Goal: Browse casually: Explore the website without a specific task or goal

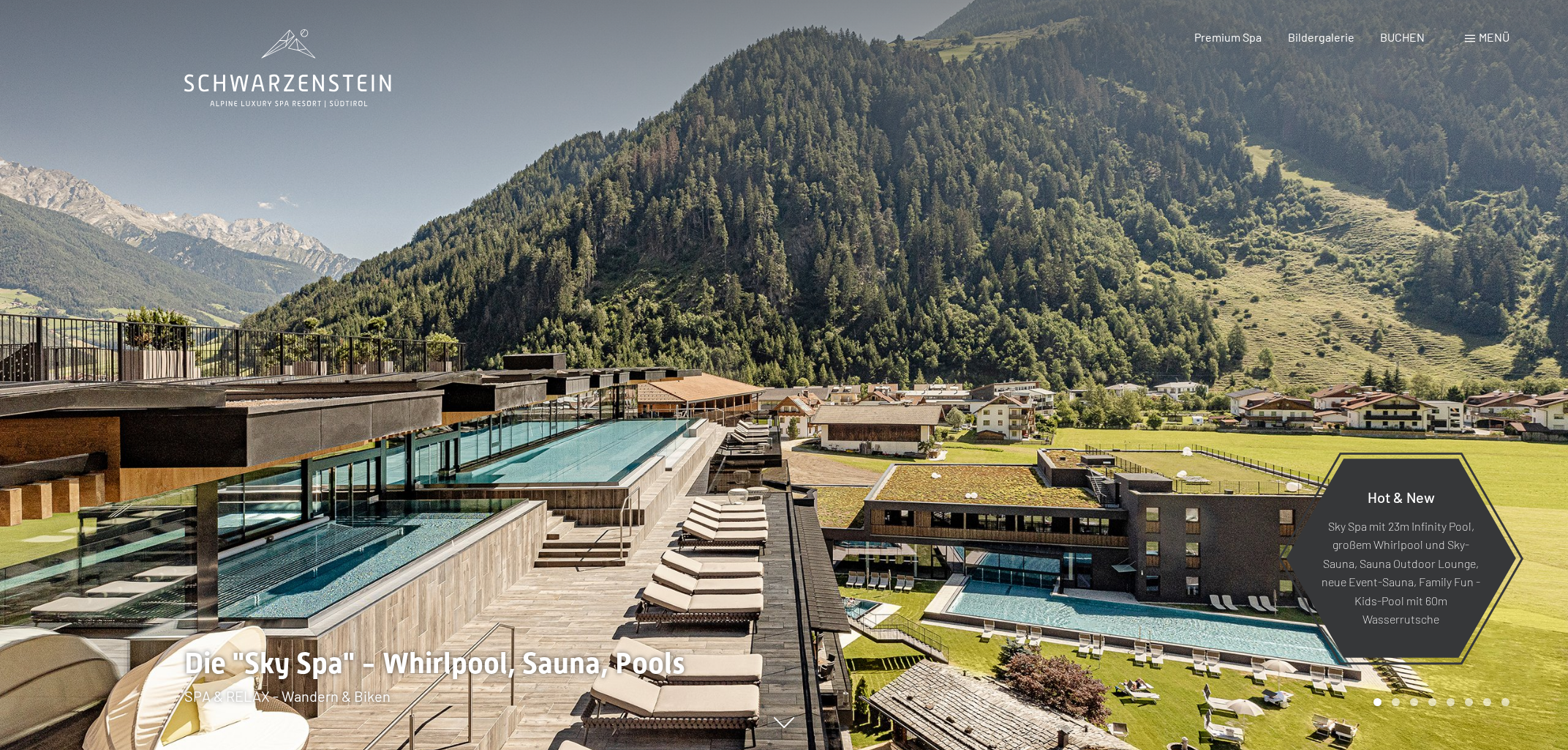
click at [1506, 385] on div at bounding box center [1175, 375] width 784 height 750
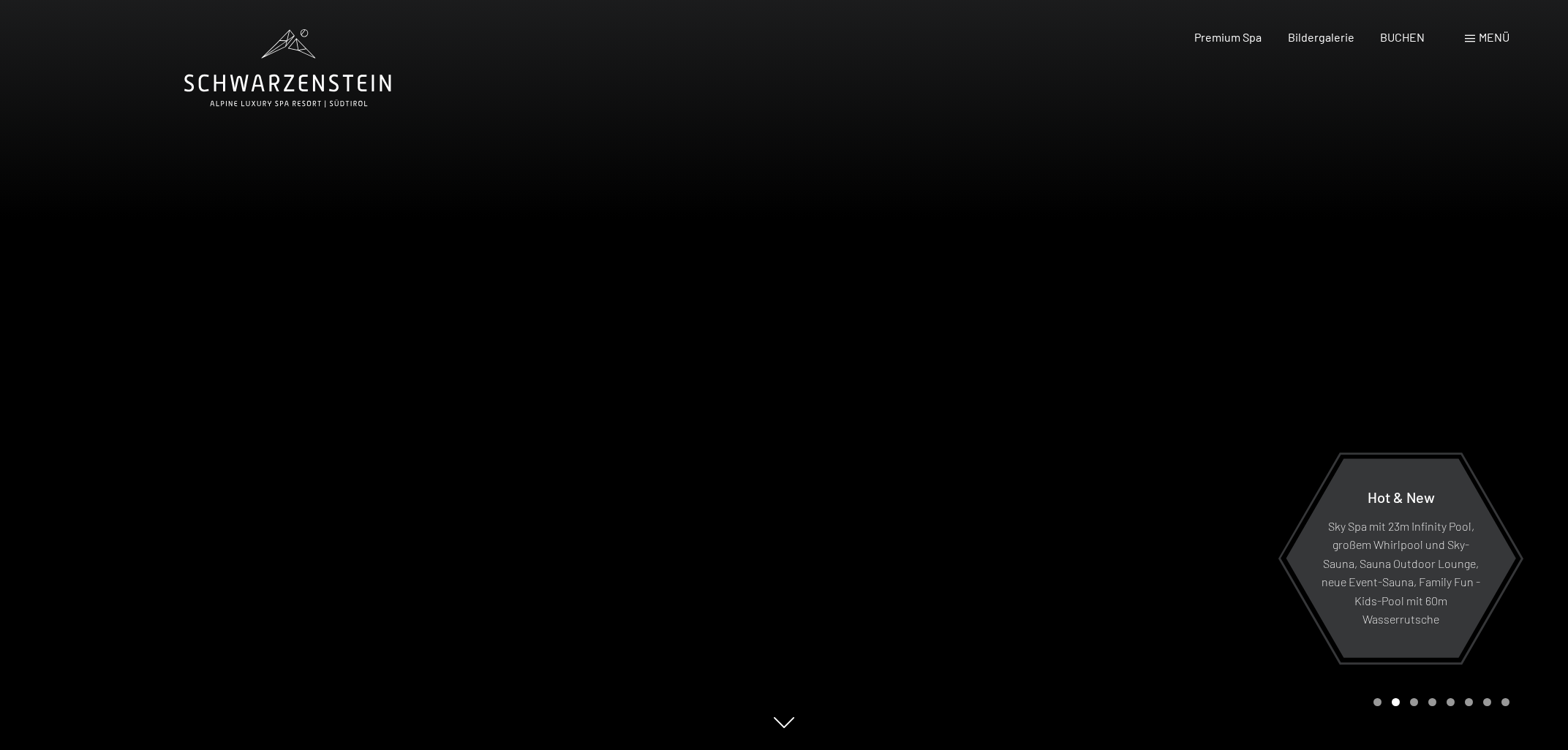
click at [1506, 385] on div at bounding box center [1175, 375] width 784 height 750
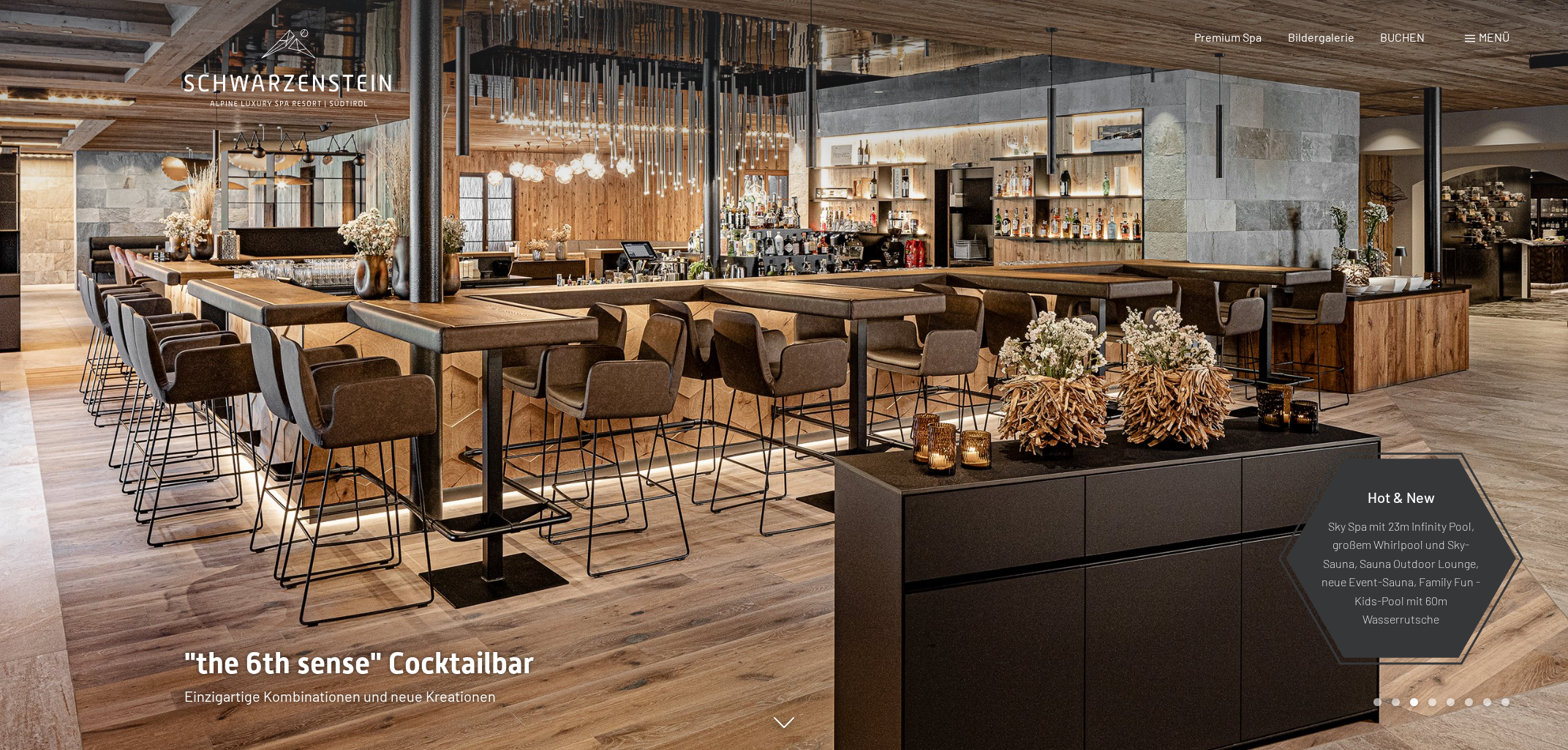
click at [1506, 385] on div at bounding box center [1175, 375] width 784 height 750
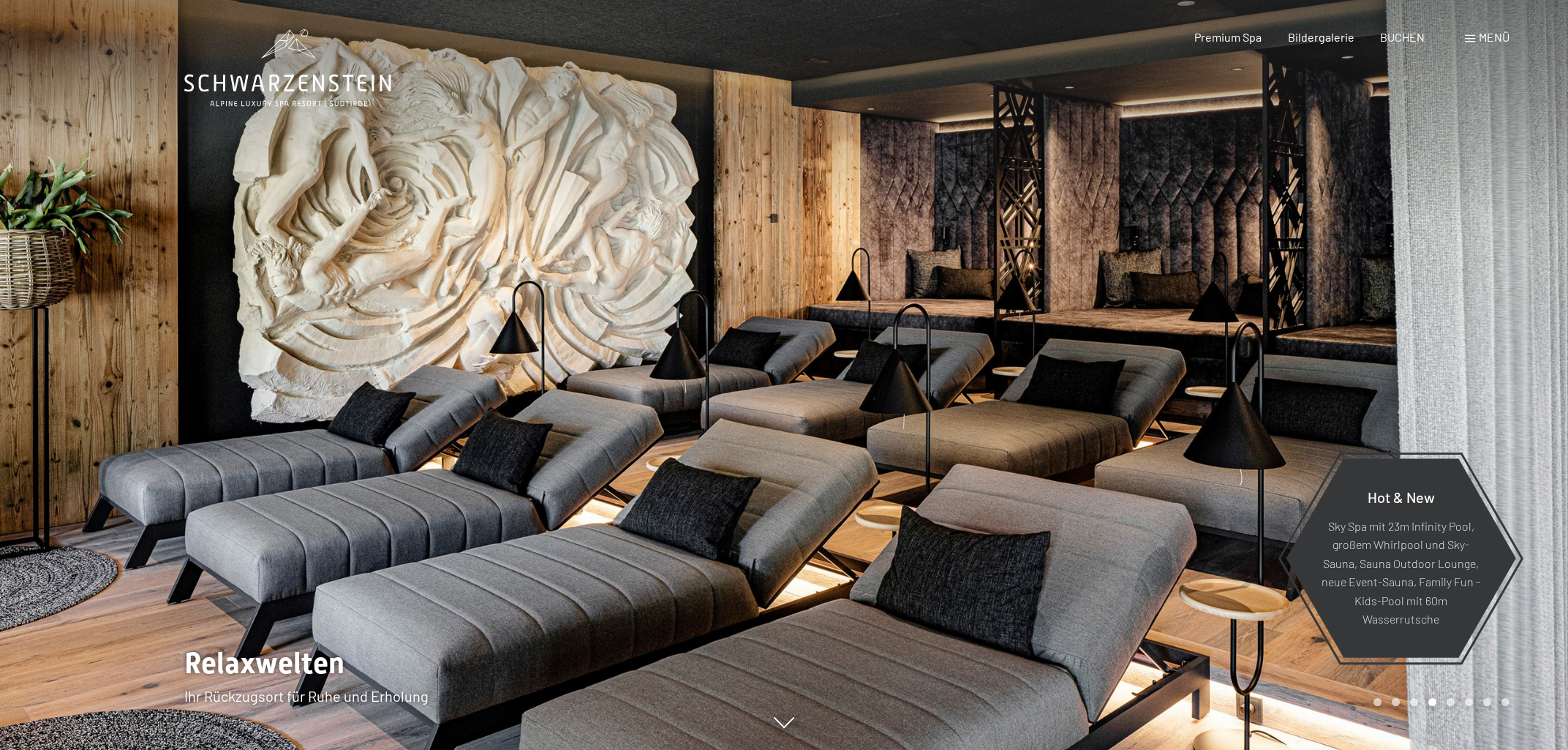
click at [1506, 385] on div at bounding box center [1175, 375] width 784 height 750
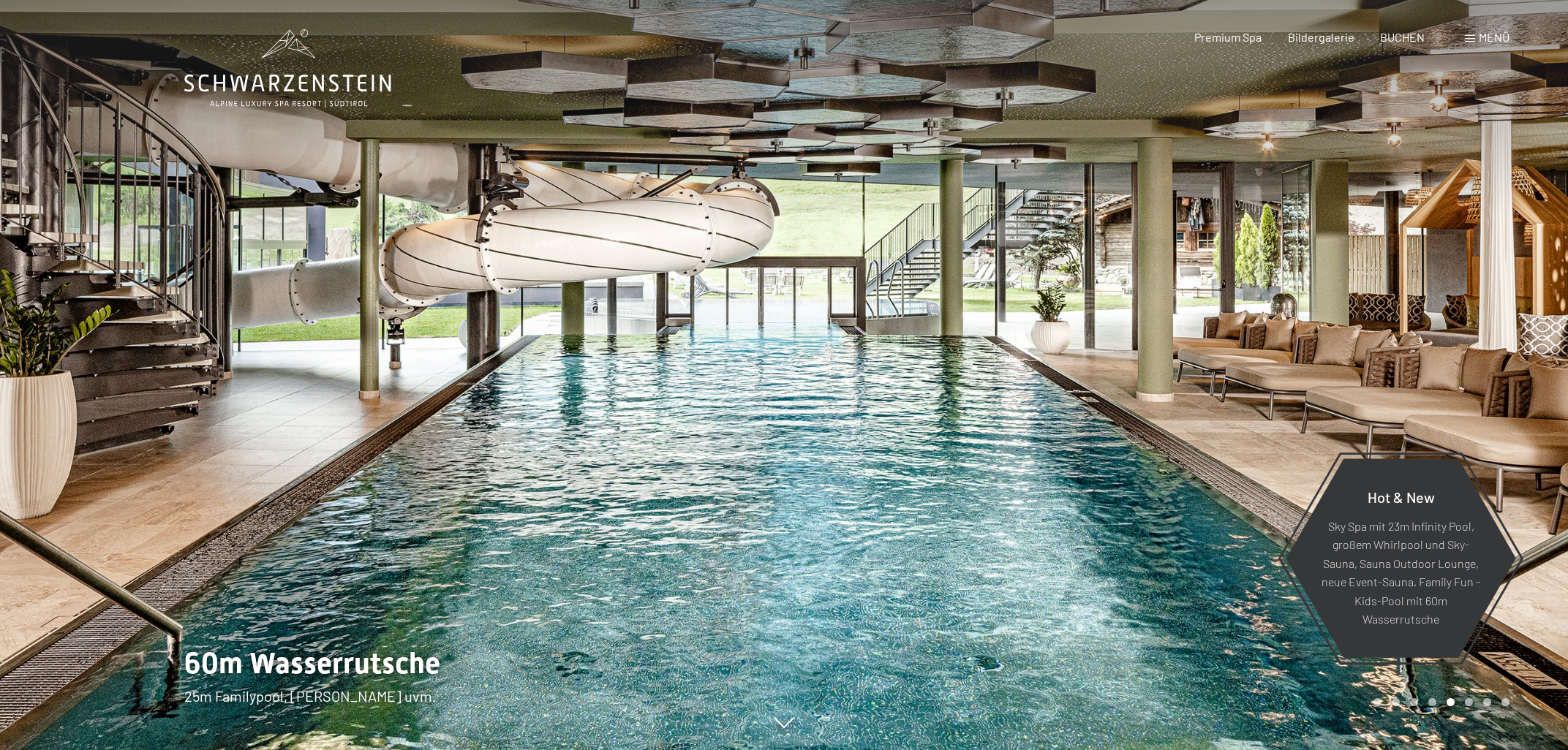
click at [1506, 385] on div at bounding box center [1175, 375] width 784 height 750
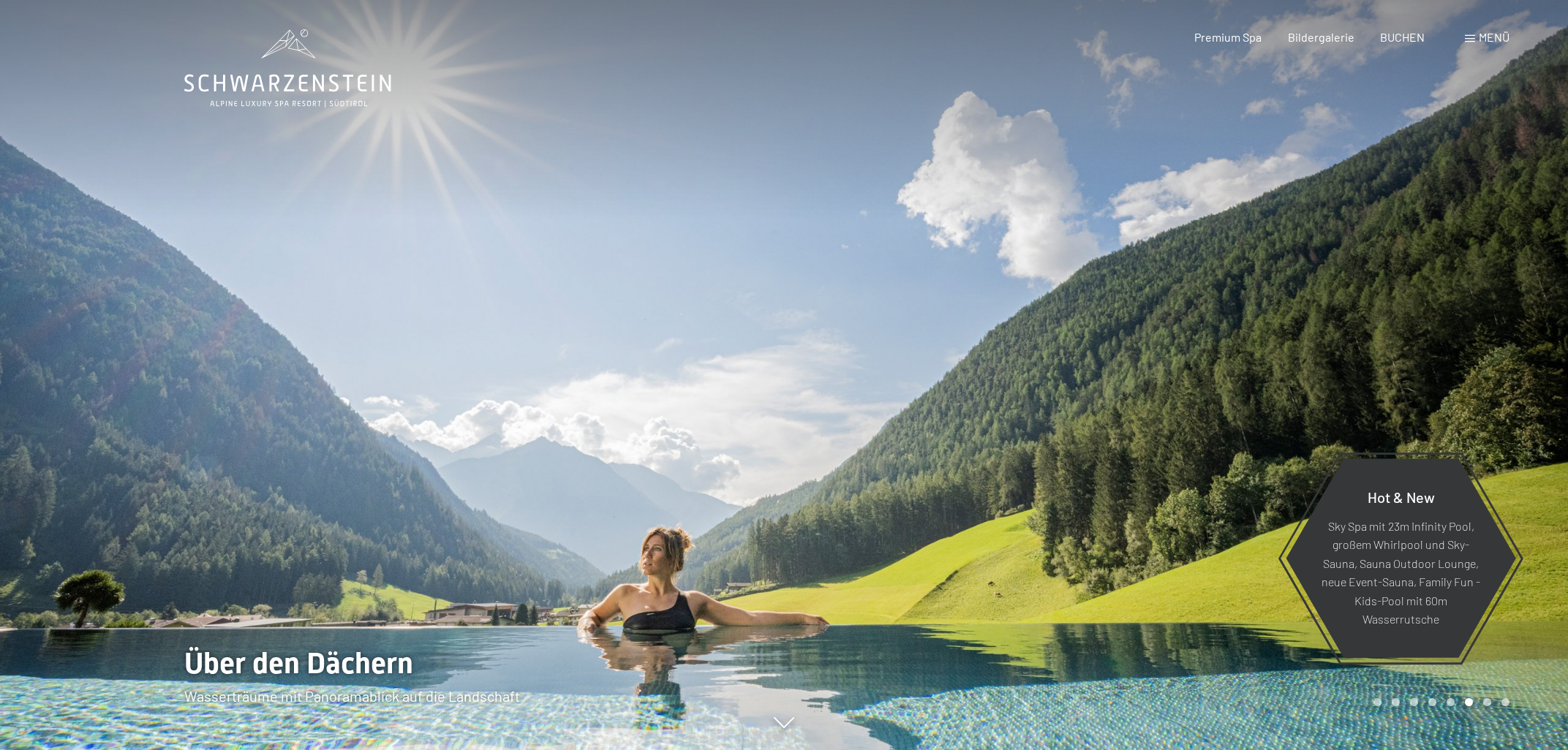
click at [1506, 385] on div at bounding box center [1175, 375] width 784 height 750
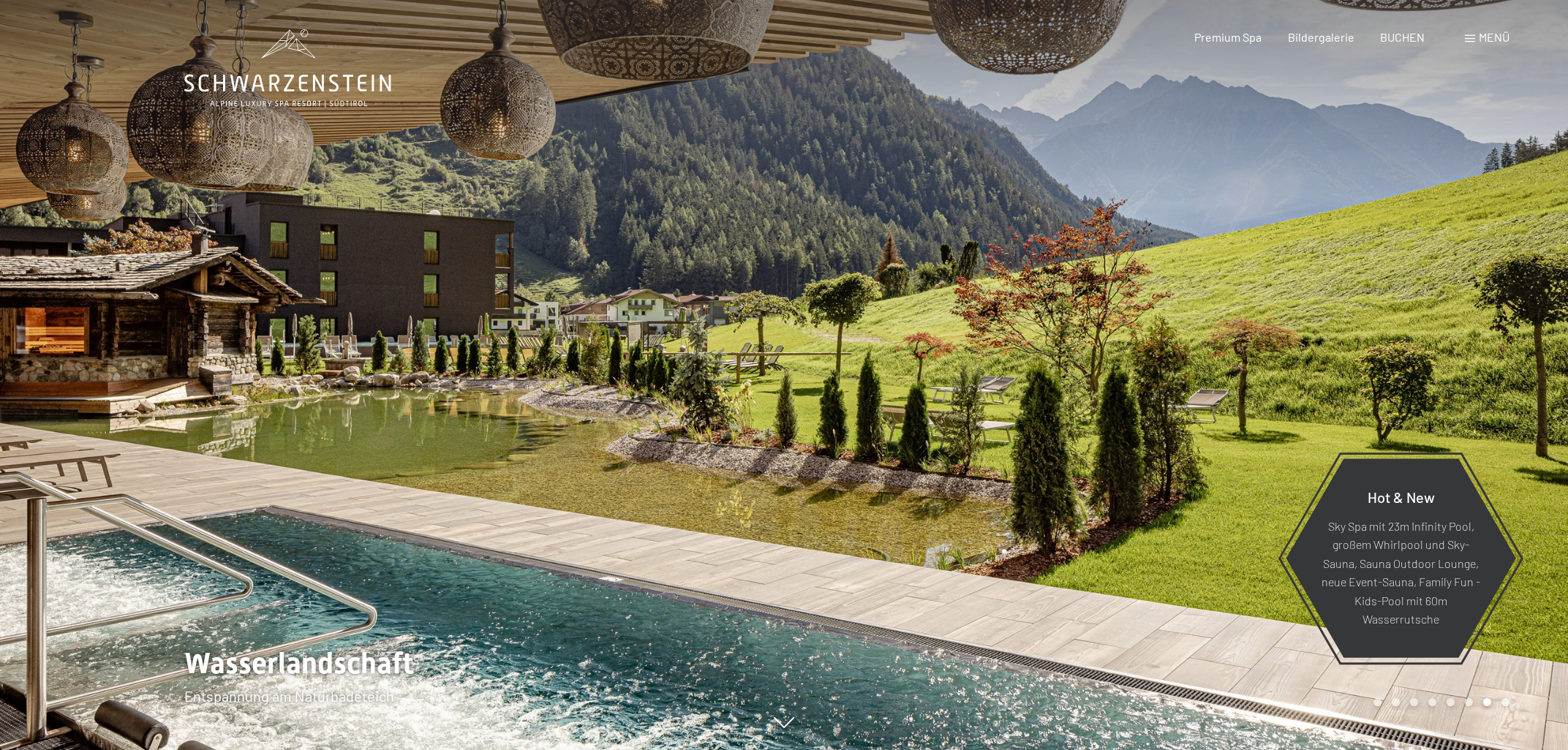
click at [1497, 405] on div at bounding box center [1175, 375] width 784 height 750
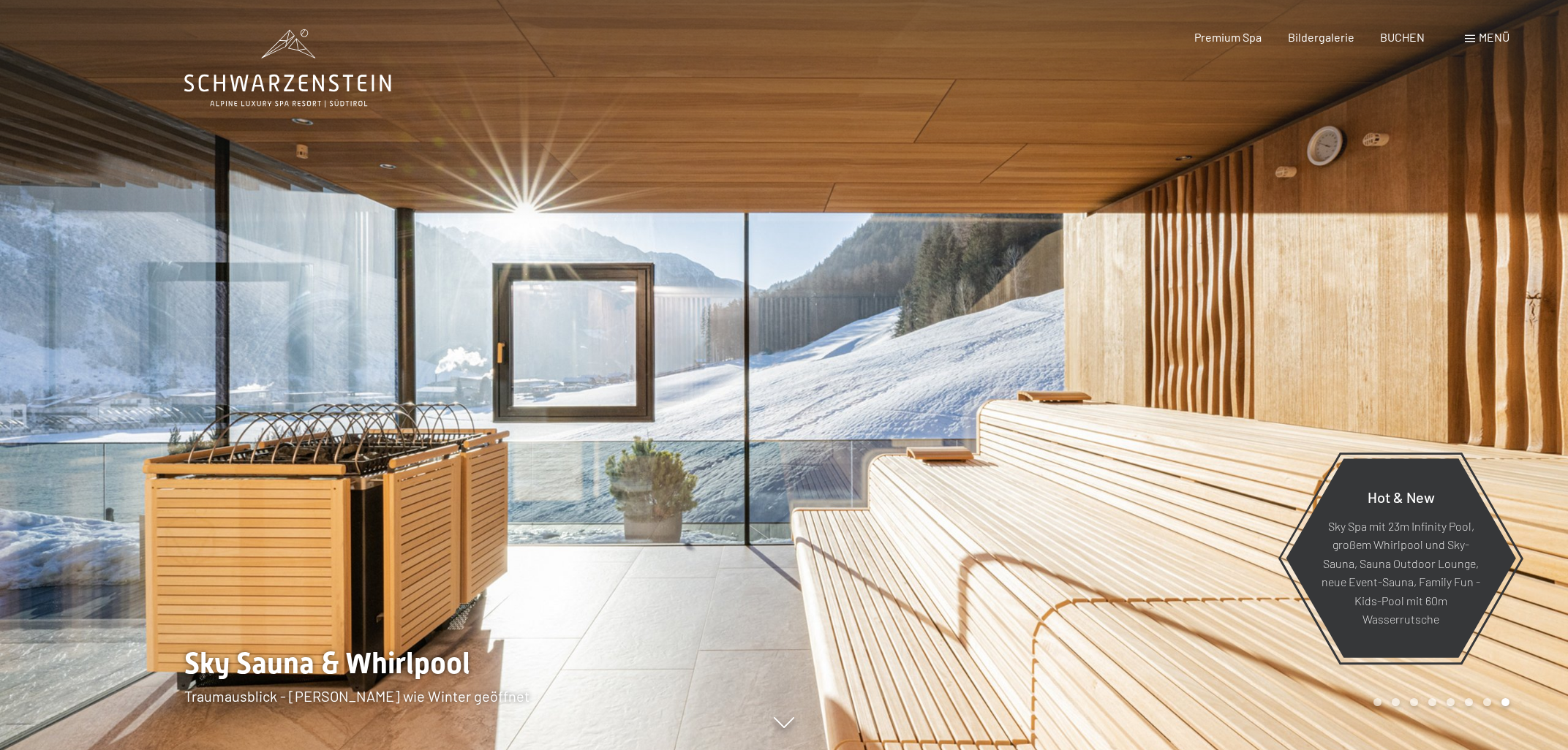
click at [1497, 405] on div at bounding box center [1175, 375] width 784 height 750
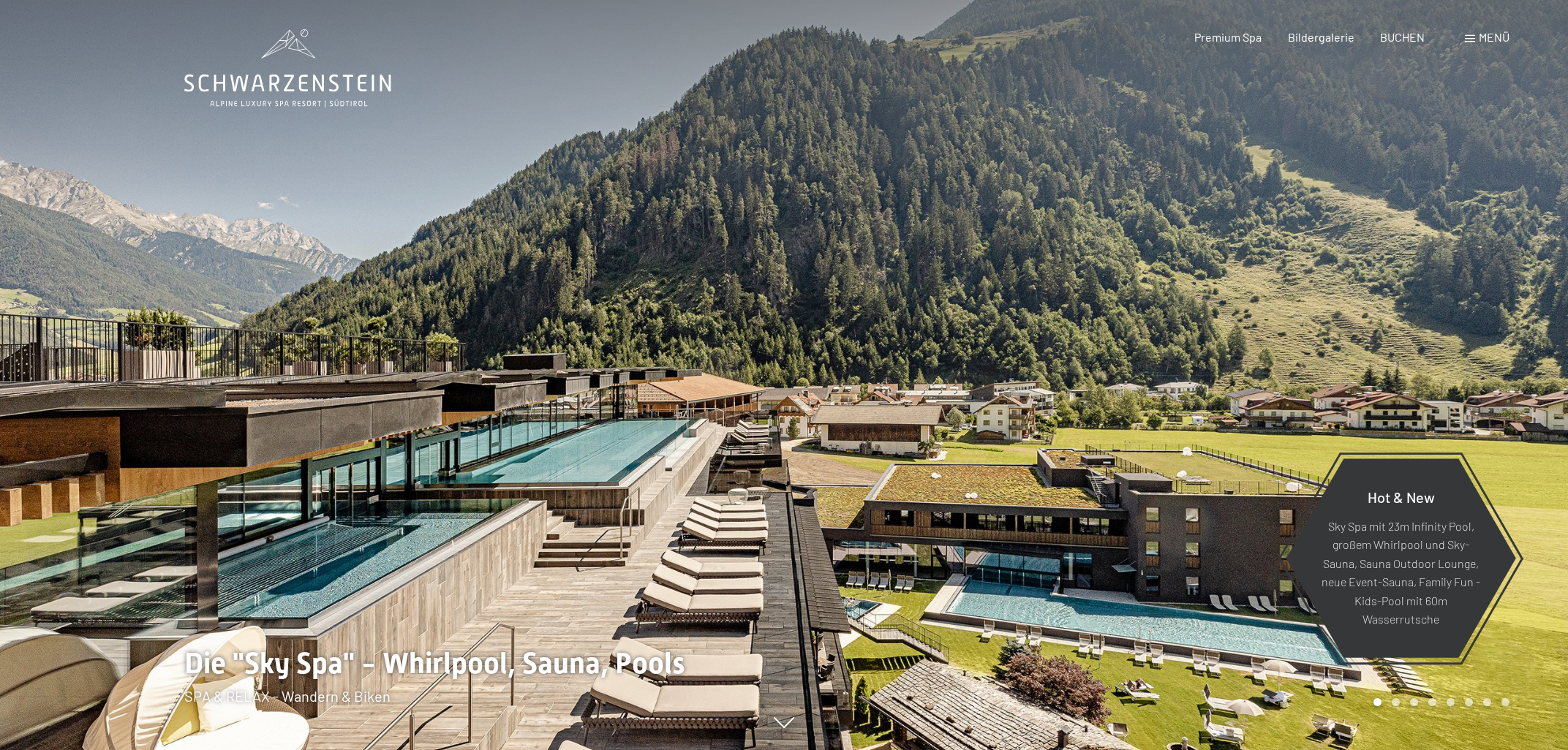
click at [1497, 405] on div at bounding box center [1175, 375] width 784 height 750
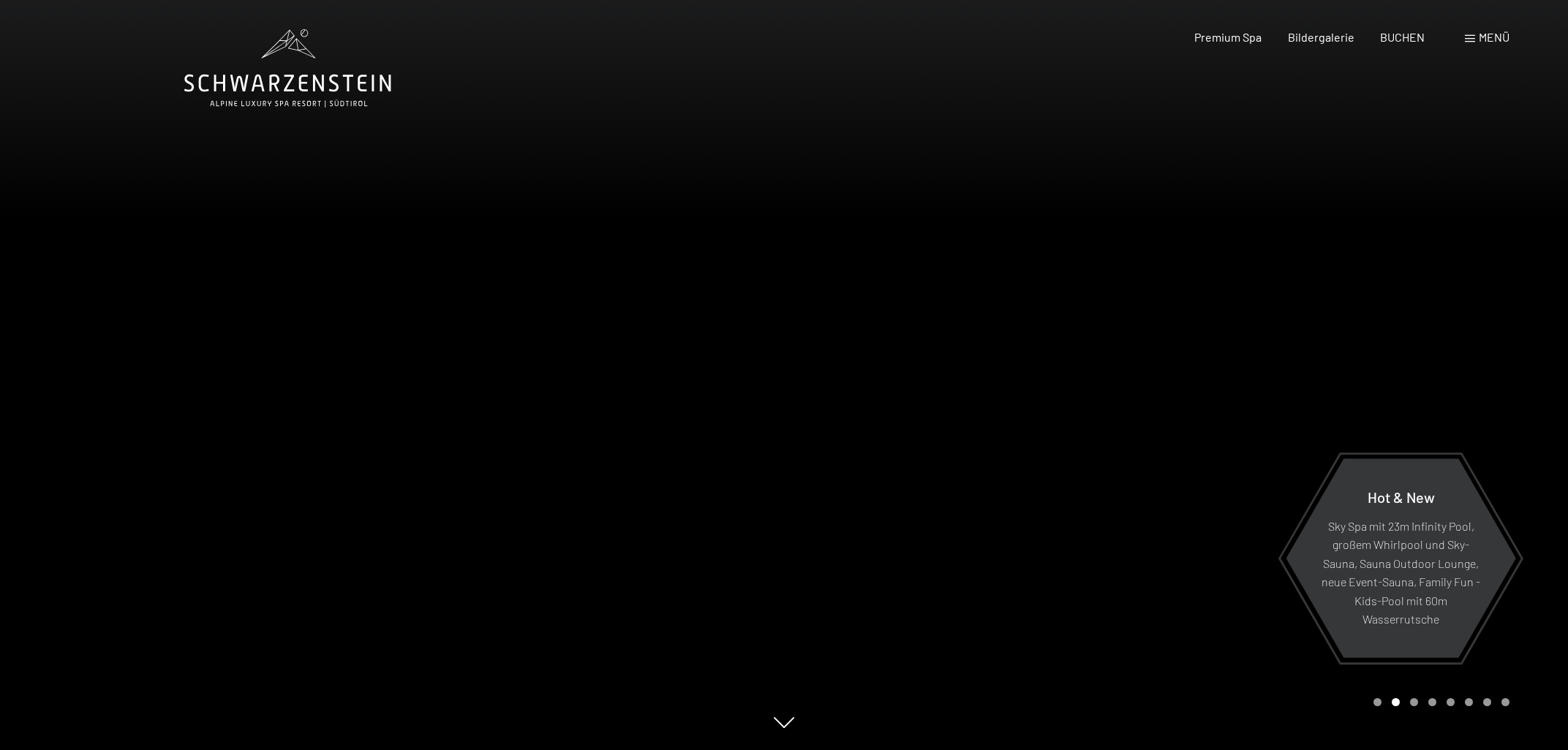
click at [1479, 381] on div at bounding box center [1175, 375] width 784 height 750
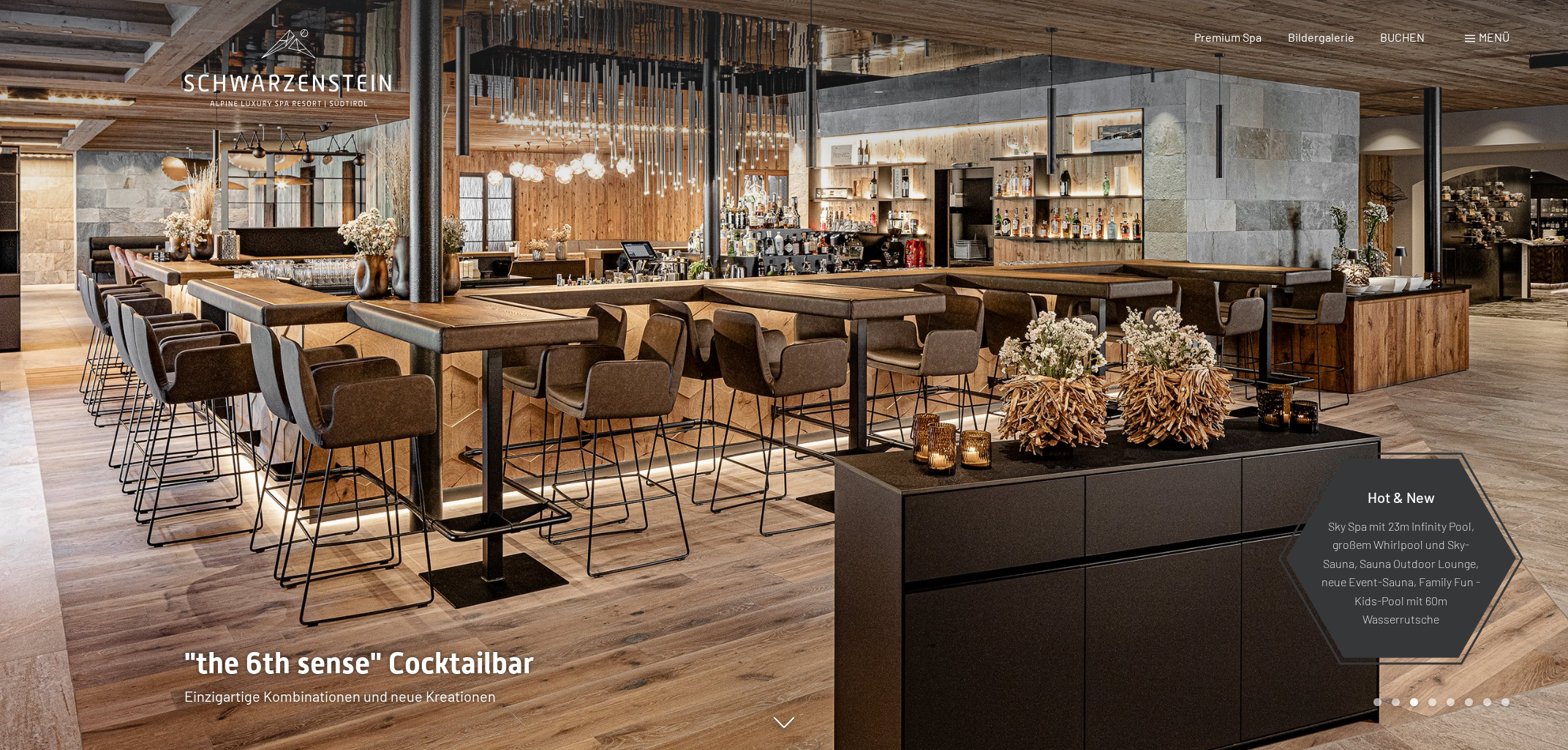
click at [1474, 381] on div at bounding box center [1175, 375] width 784 height 750
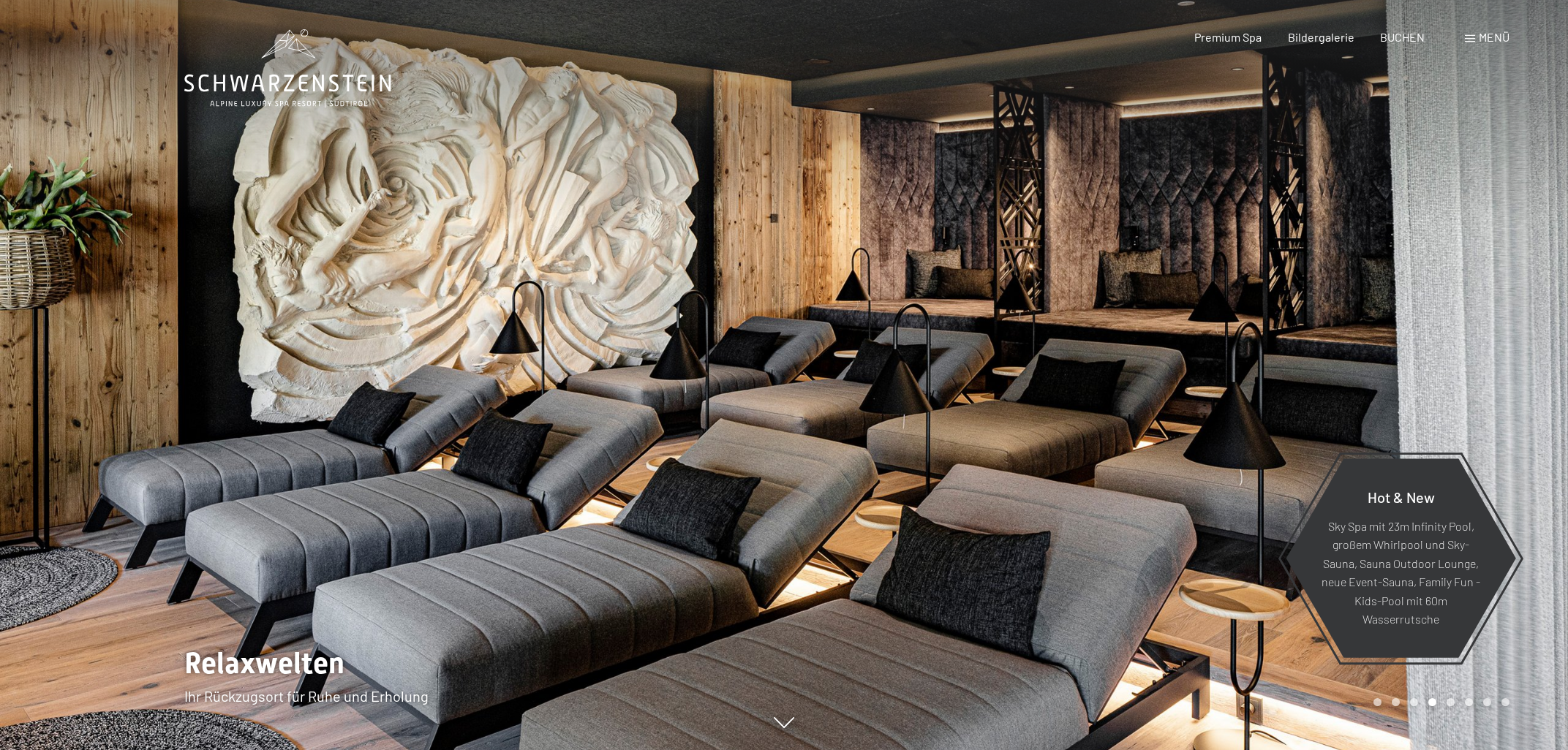
click at [1474, 381] on div at bounding box center [1175, 375] width 784 height 750
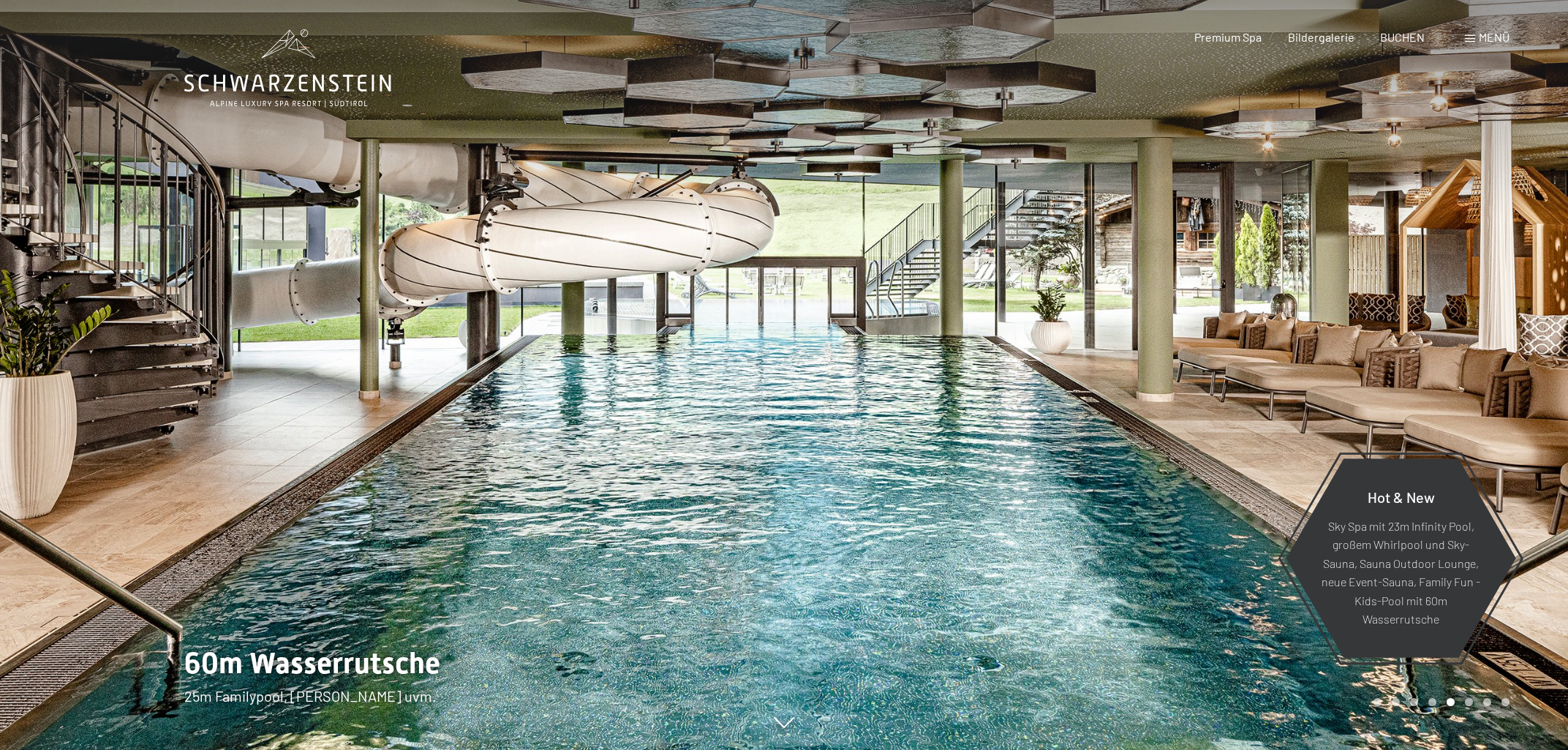
click at [52, 394] on div at bounding box center [392, 375] width 784 height 750
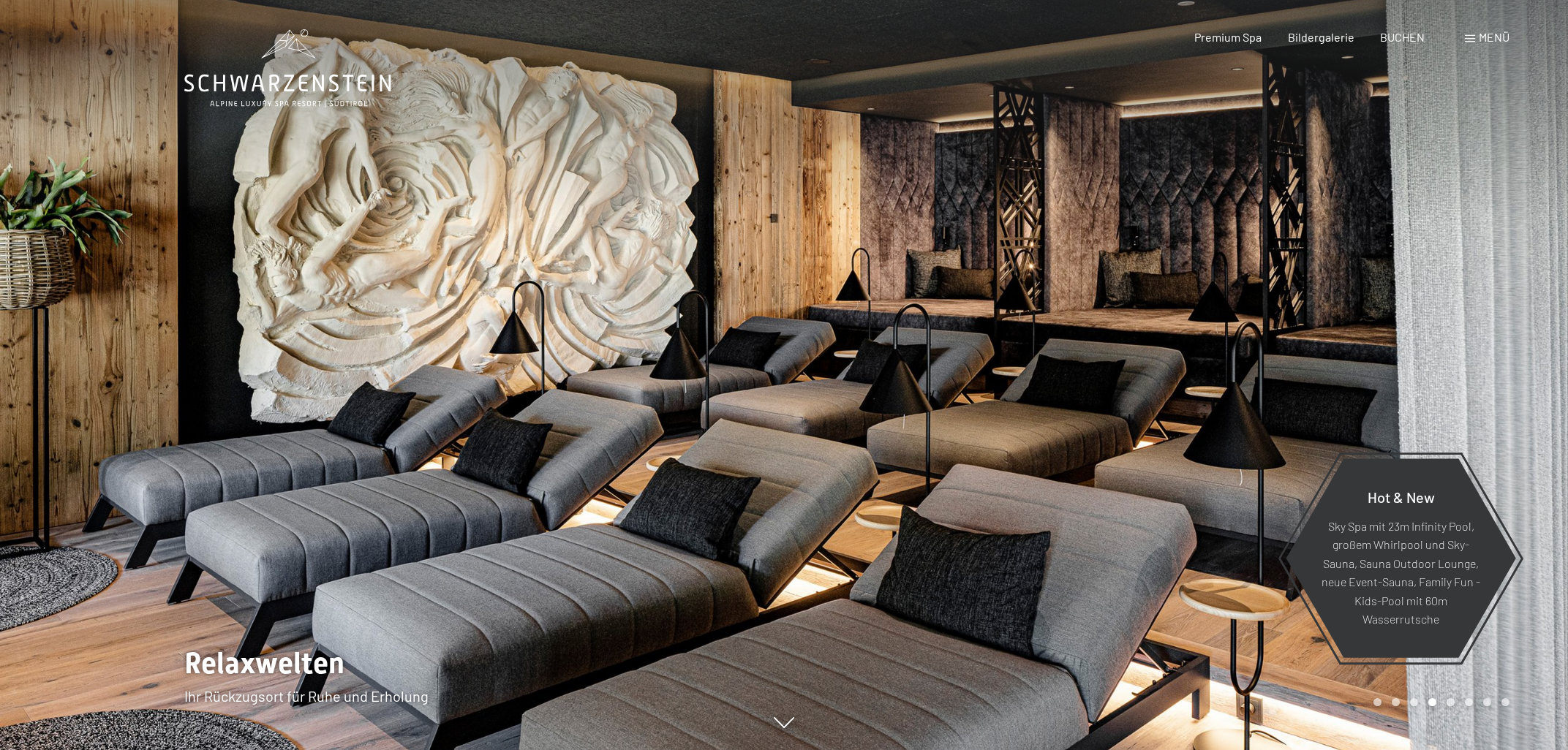
click at [52, 394] on div at bounding box center [392, 375] width 784 height 750
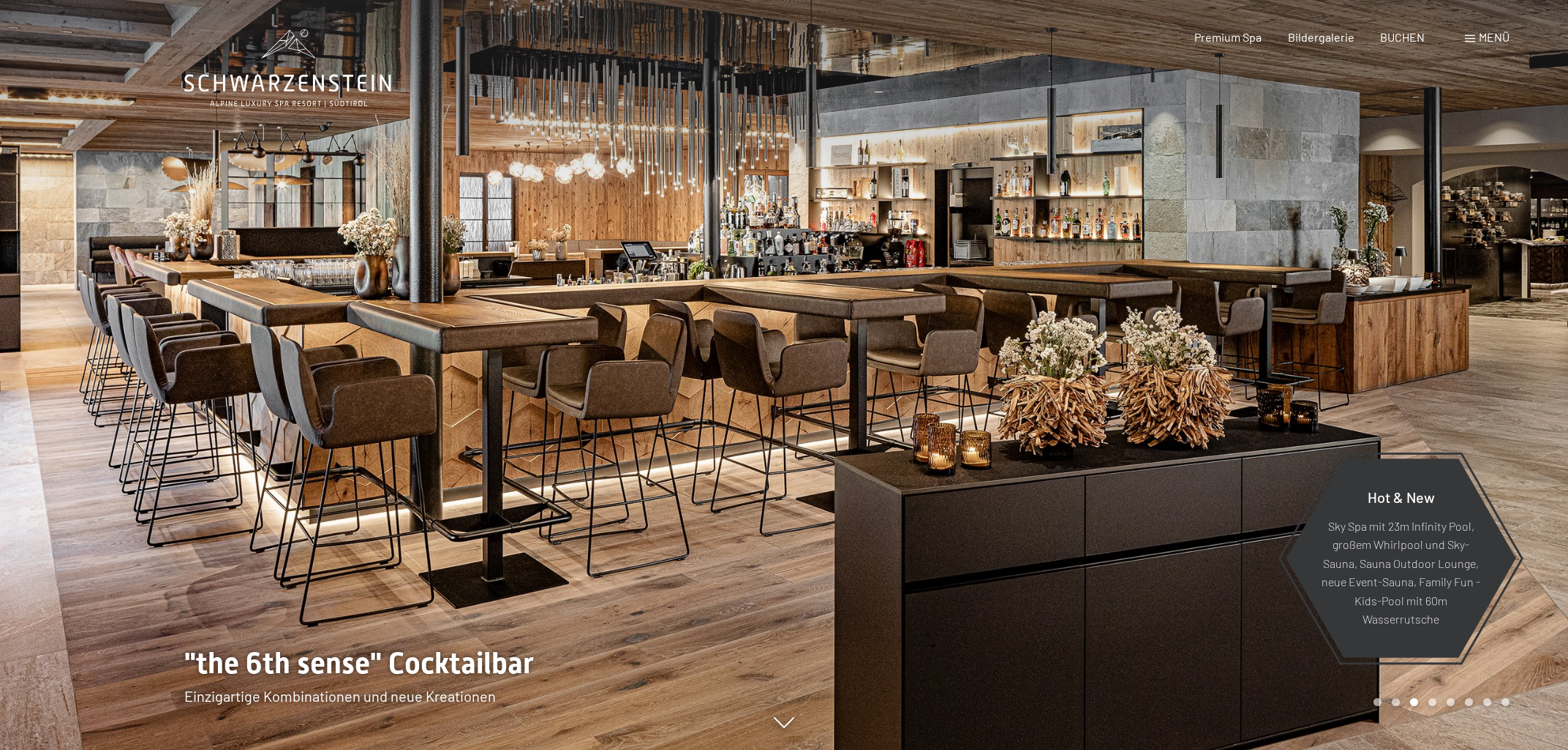
click at [52, 394] on div at bounding box center [392, 375] width 784 height 750
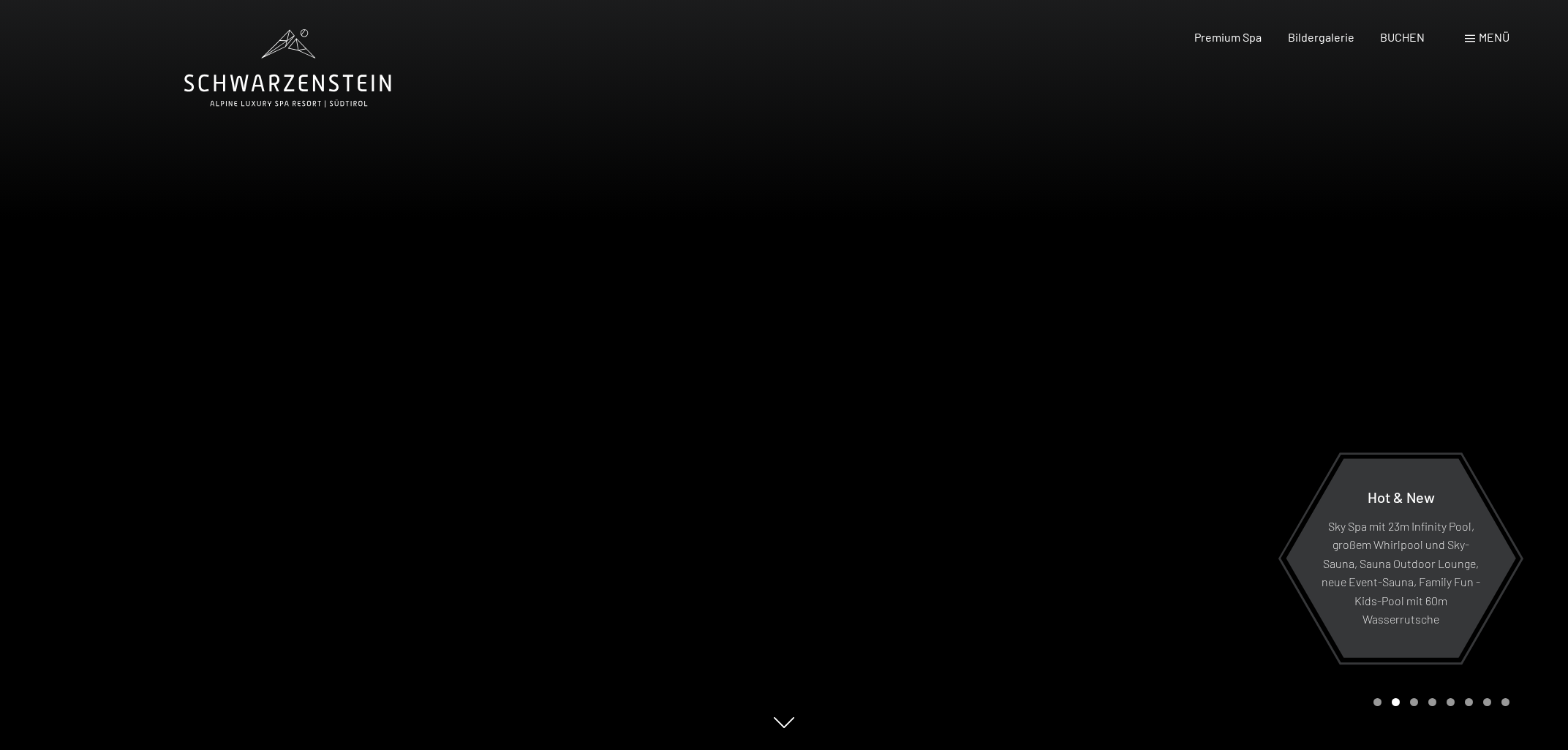
click at [52, 394] on div at bounding box center [392, 375] width 784 height 750
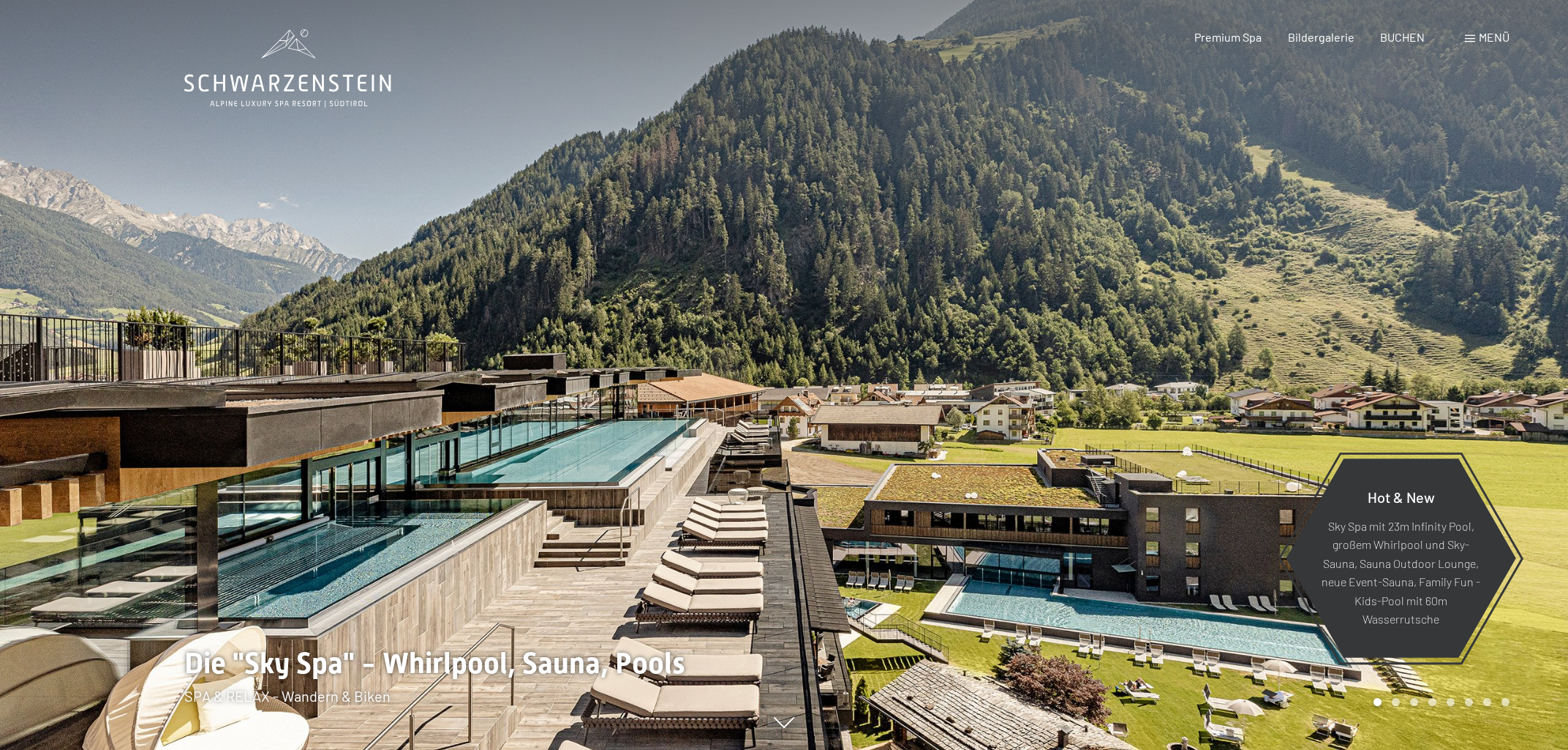
click at [52, 394] on div at bounding box center [392, 375] width 784 height 750
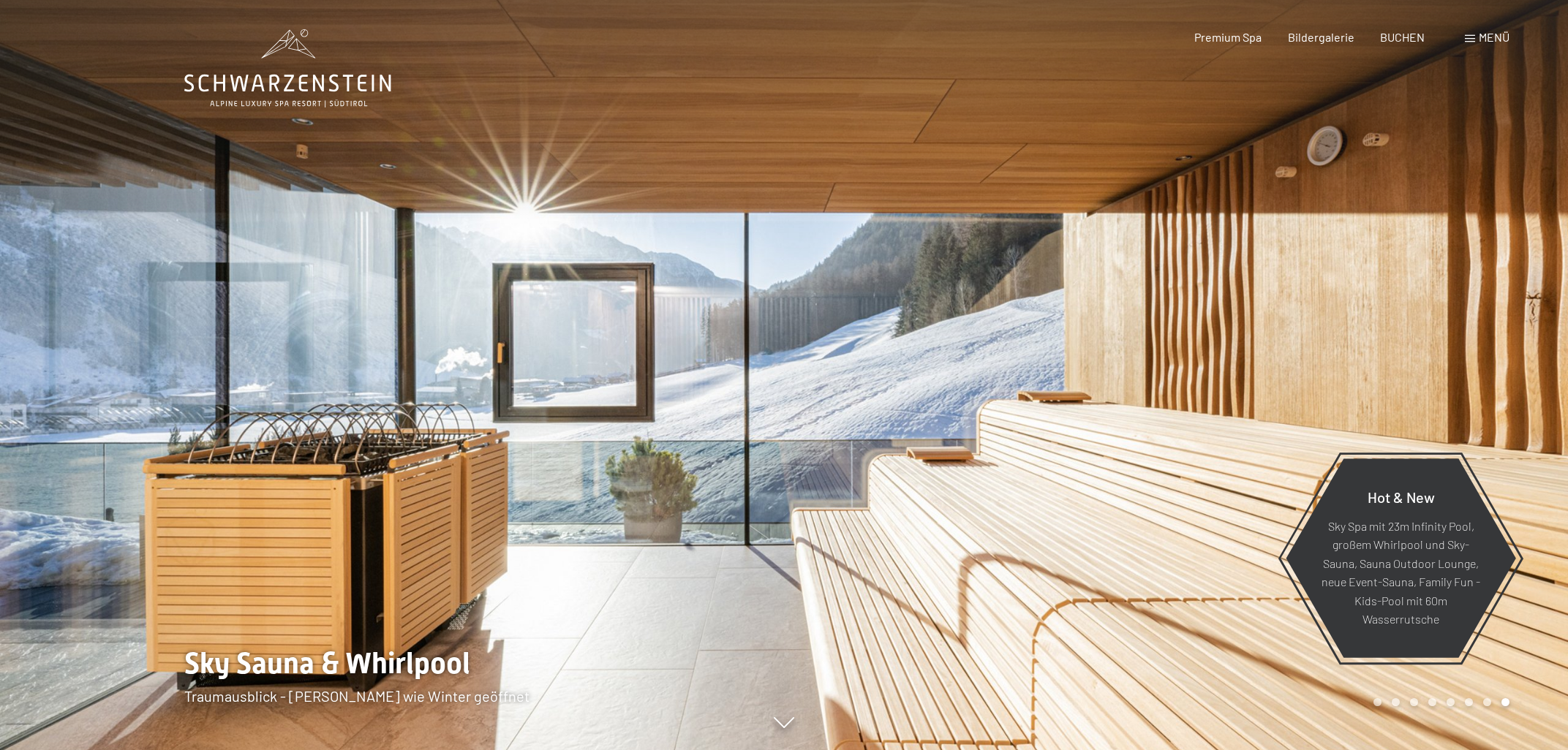
click at [1483, 357] on div at bounding box center [1175, 375] width 784 height 750
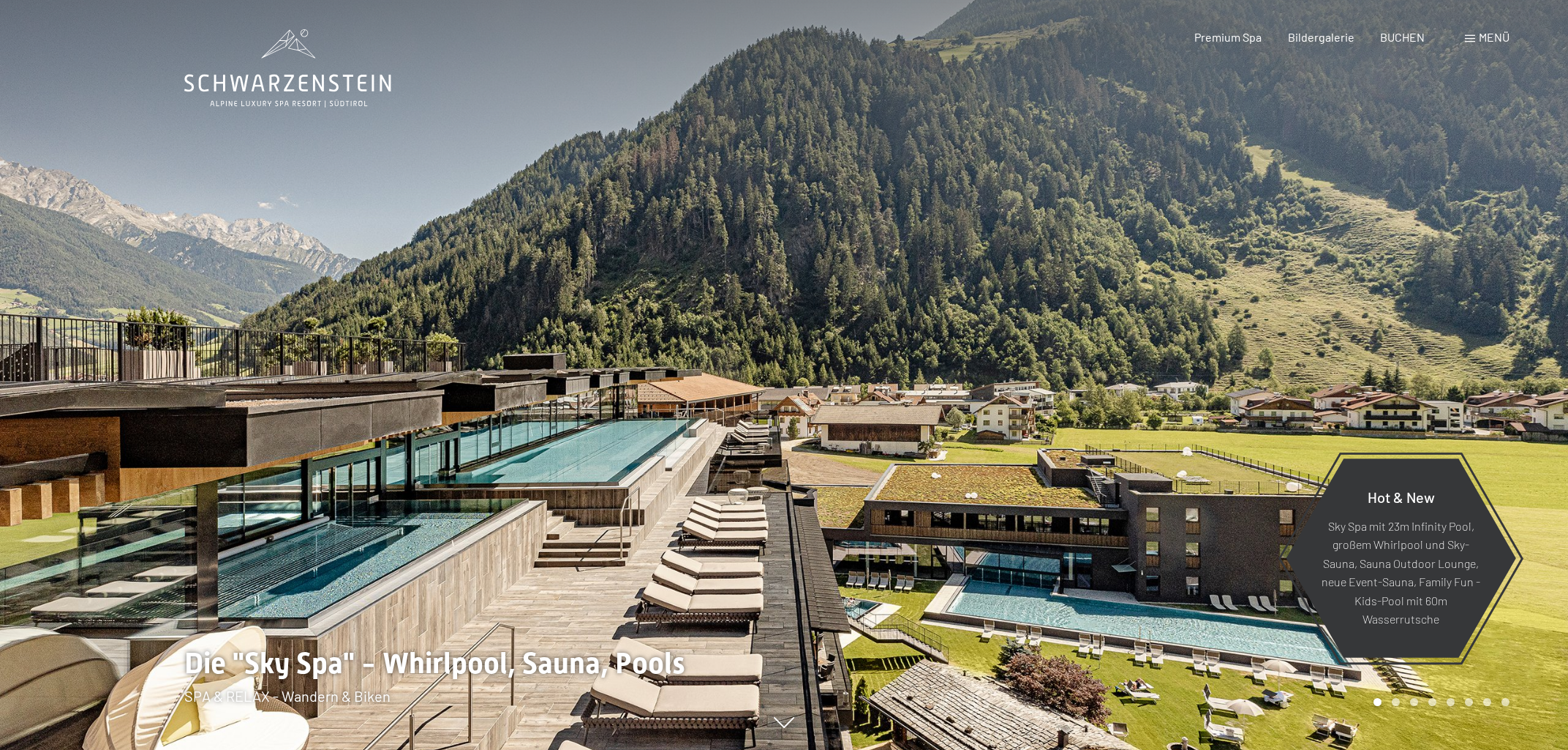
click at [1483, 357] on div at bounding box center [1175, 375] width 784 height 750
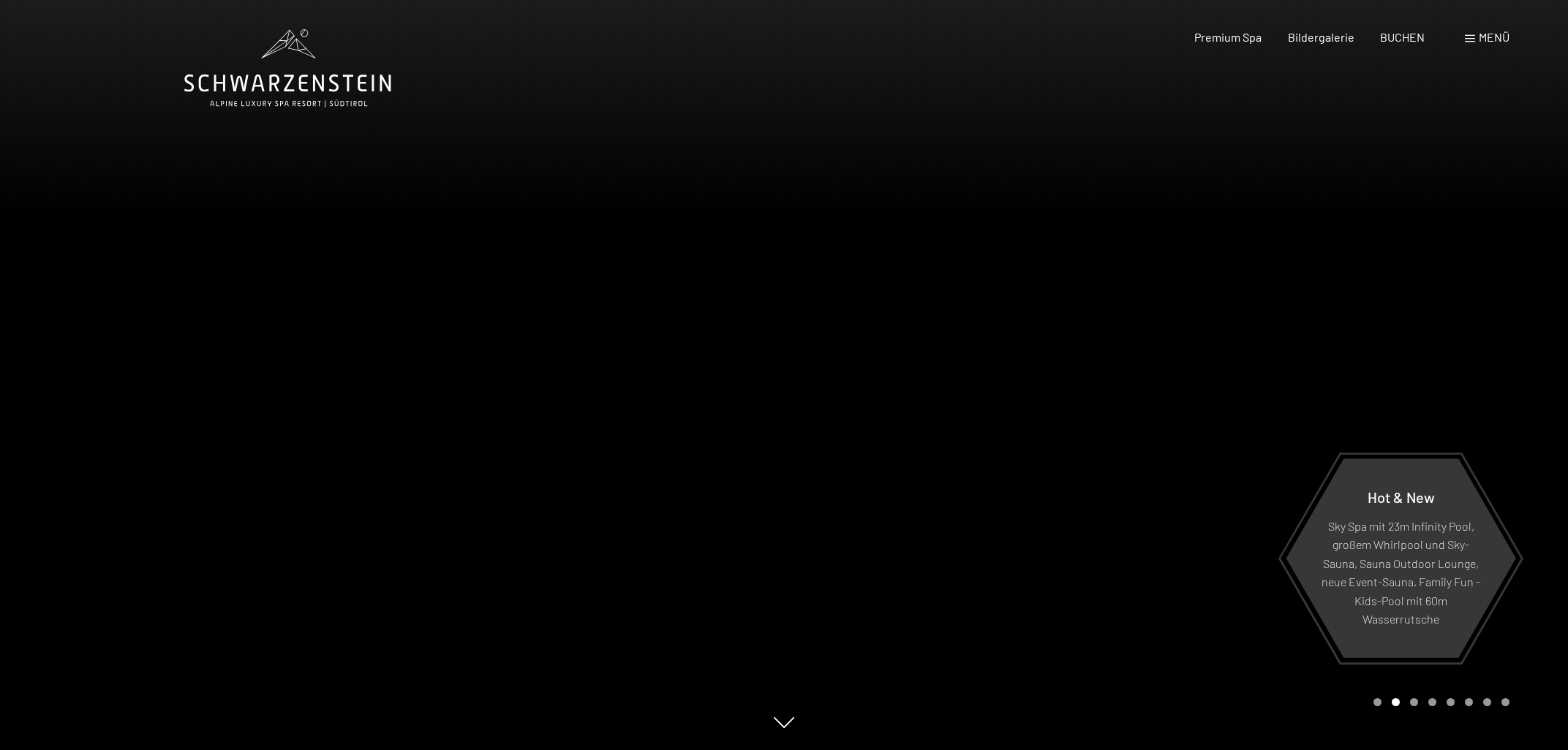
click at [1483, 357] on div at bounding box center [1175, 375] width 784 height 750
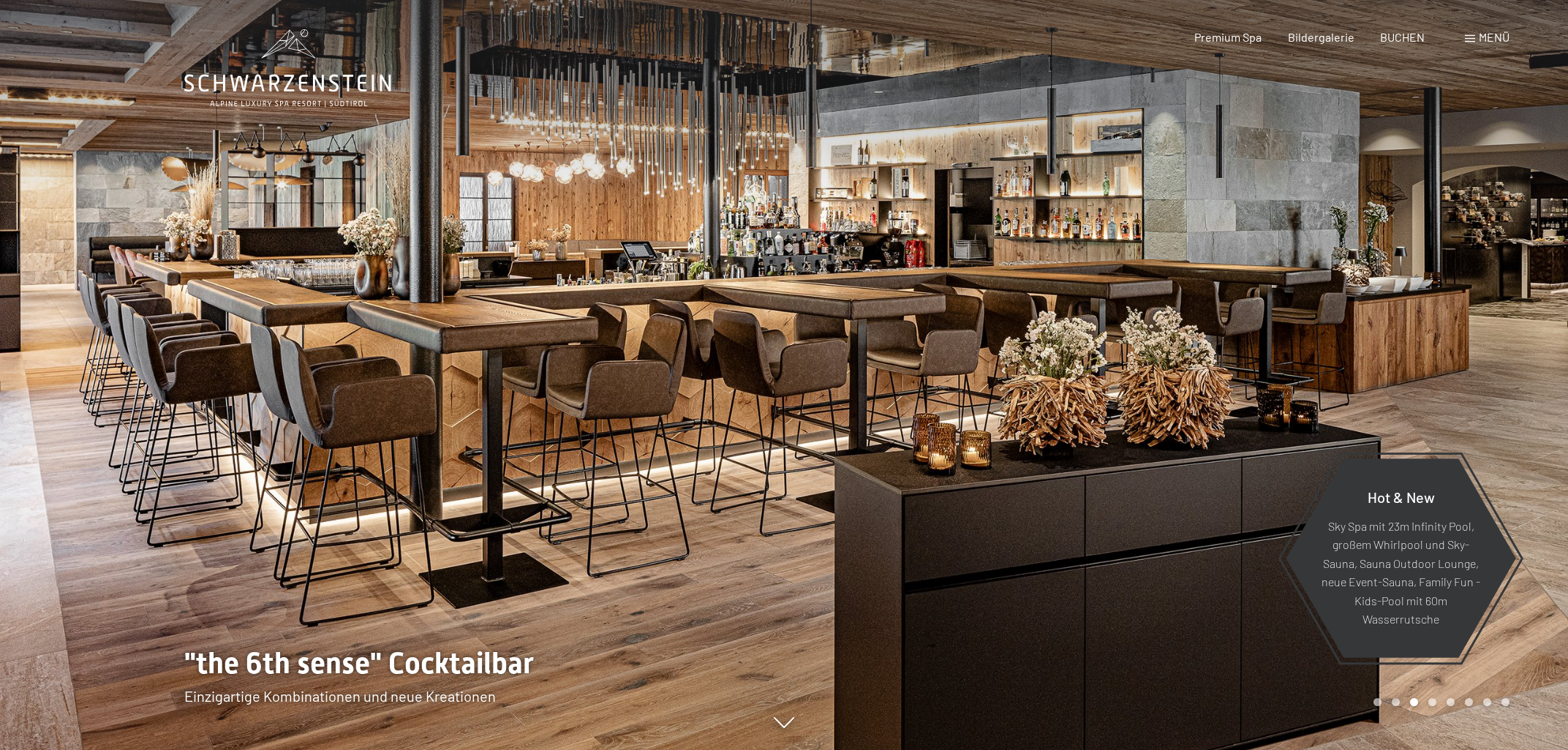
click at [1483, 357] on div at bounding box center [1175, 375] width 784 height 750
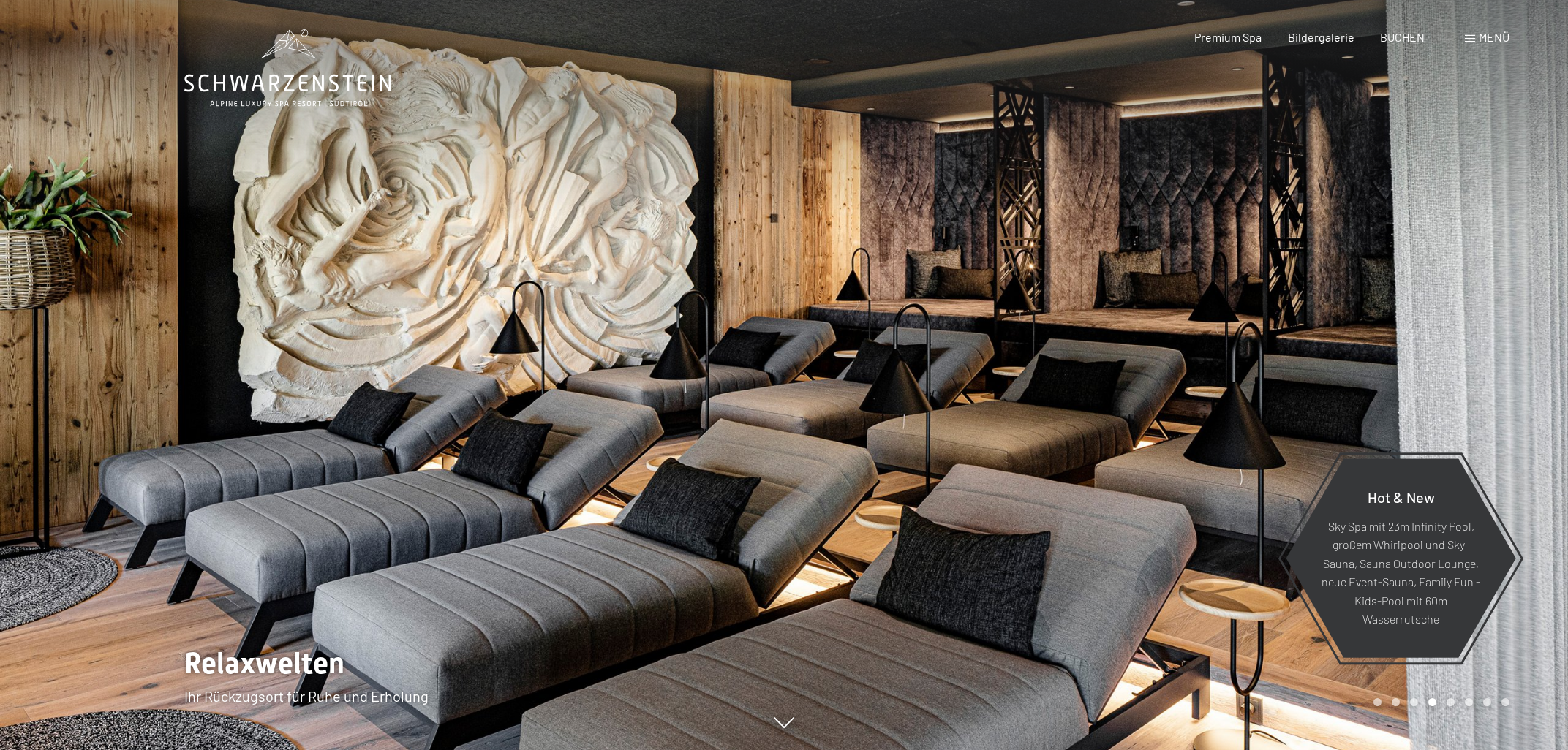
click at [1483, 357] on div at bounding box center [1175, 375] width 784 height 750
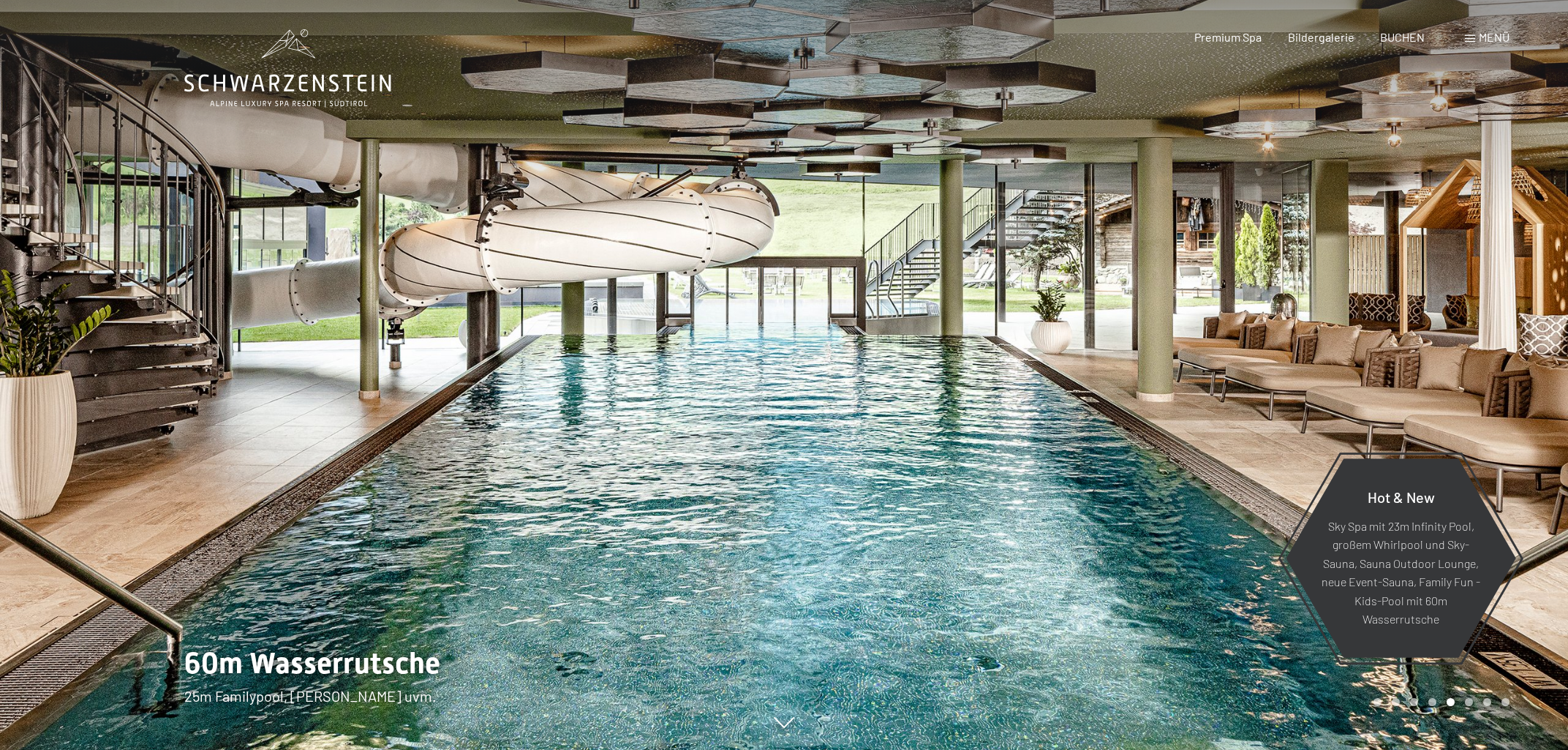
click at [1483, 357] on div at bounding box center [1175, 375] width 784 height 750
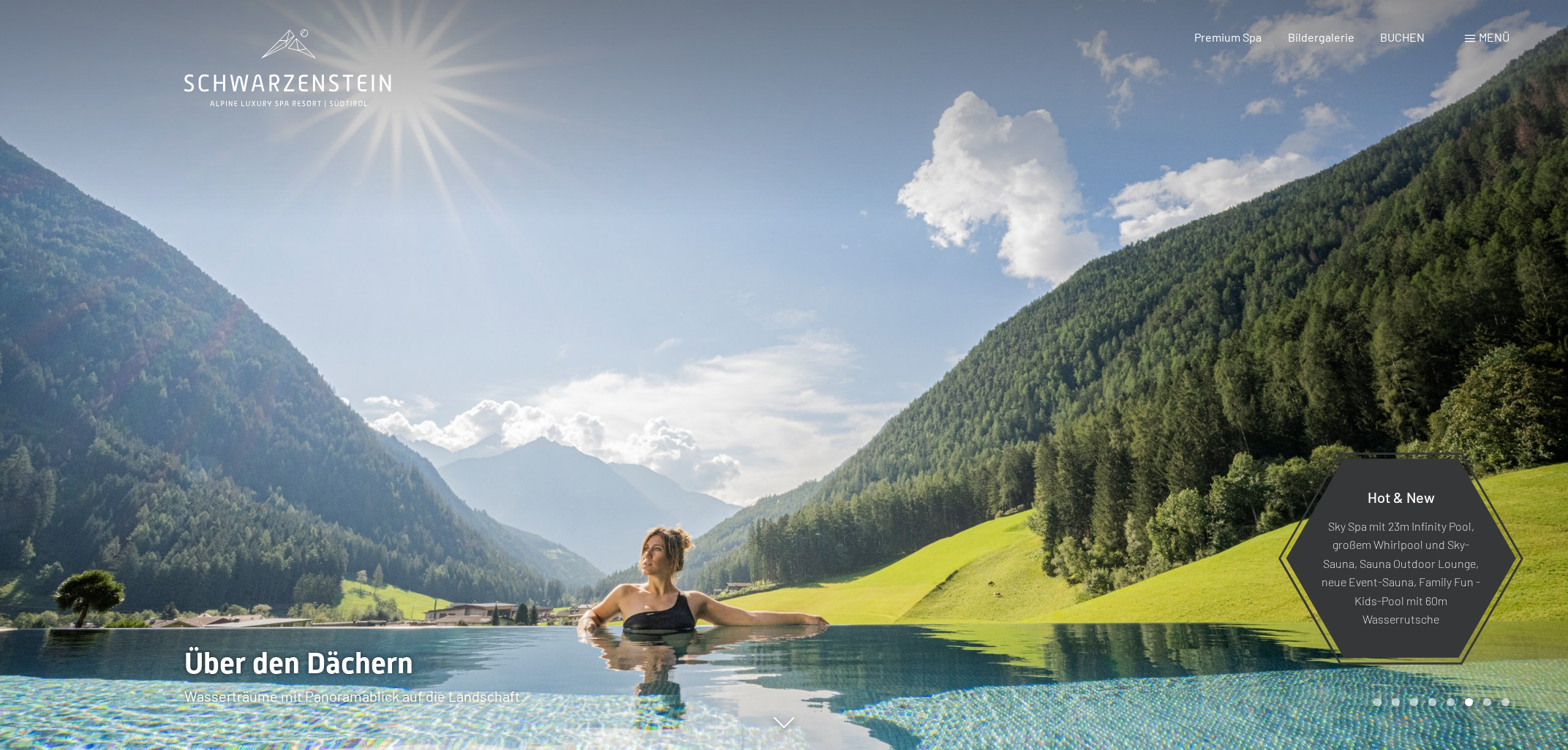
click at [1483, 357] on div at bounding box center [1175, 375] width 784 height 750
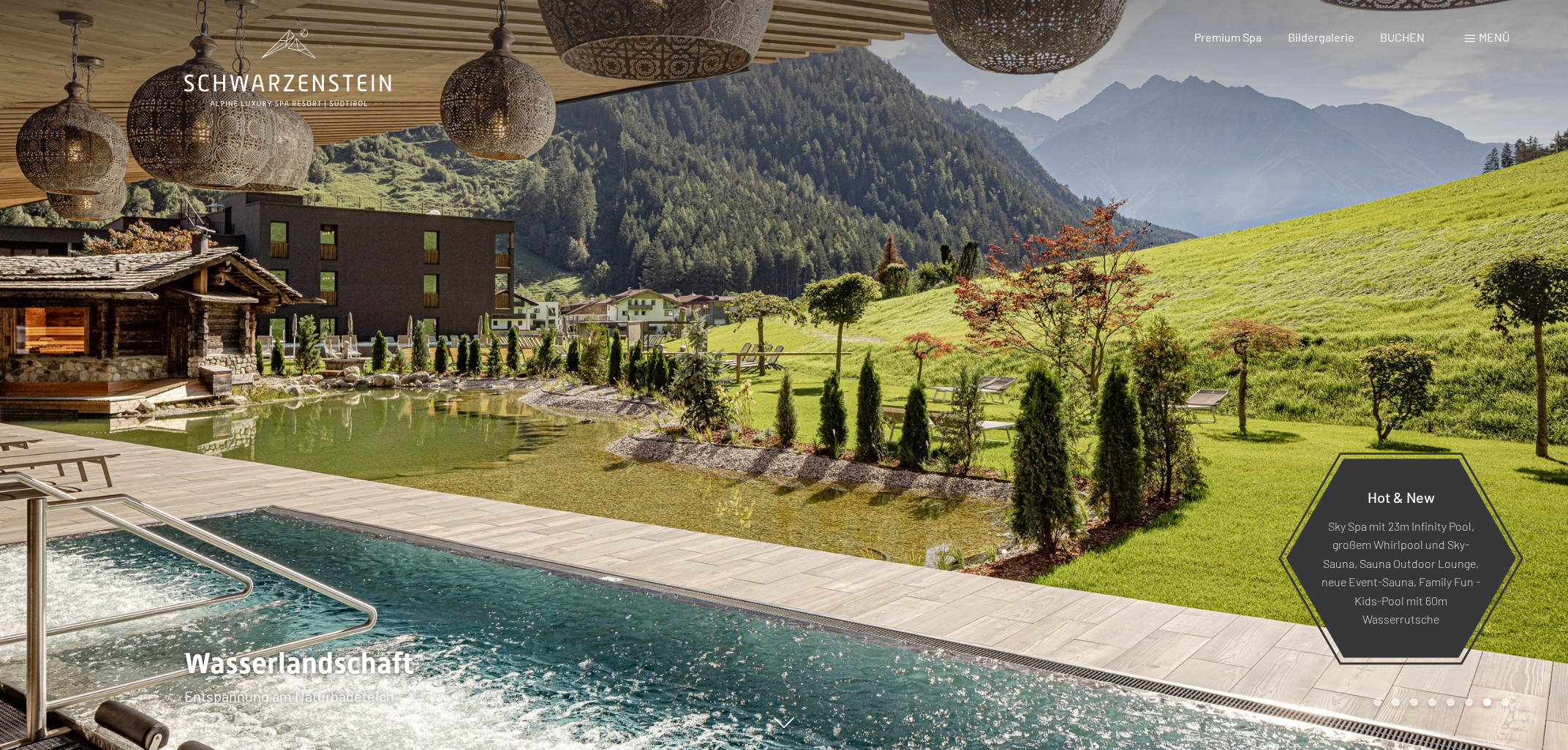
click at [1482, 353] on div at bounding box center [1175, 375] width 784 height 750
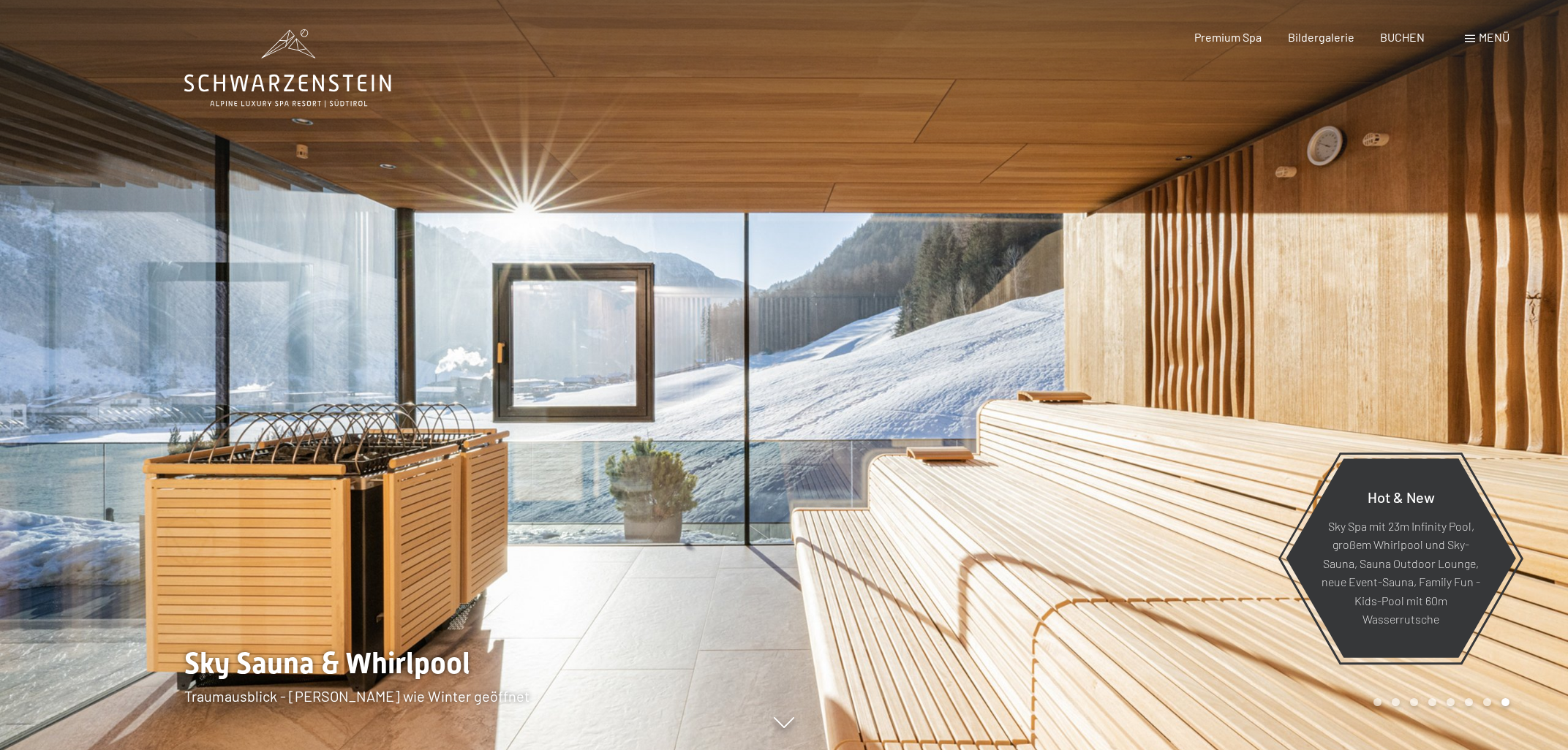
click at [1482, 353] on div at bounding box center [1175, 375] width 784 height 750
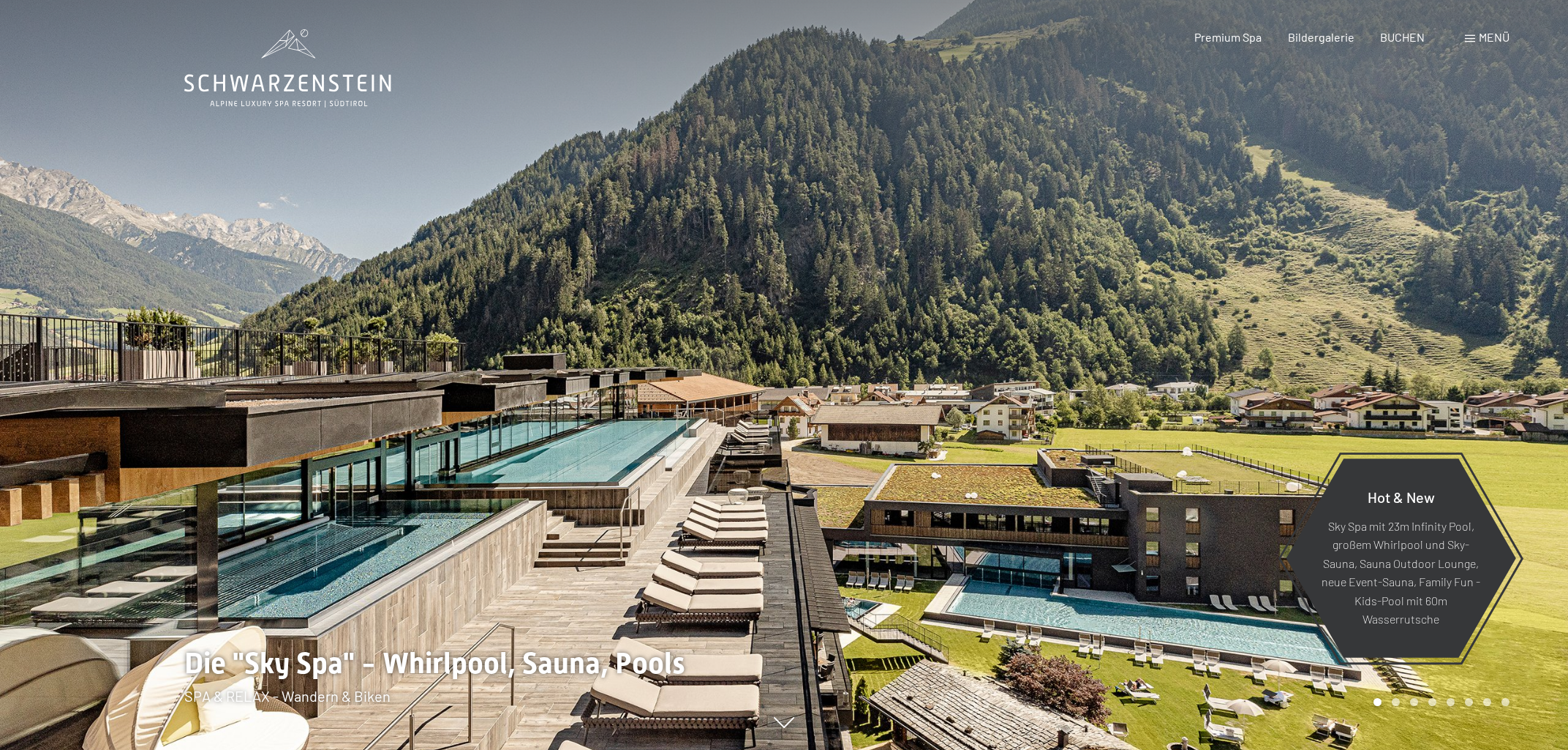
click at [1482, 353] on div at bounding box center [1175, 375] width 784 height 750
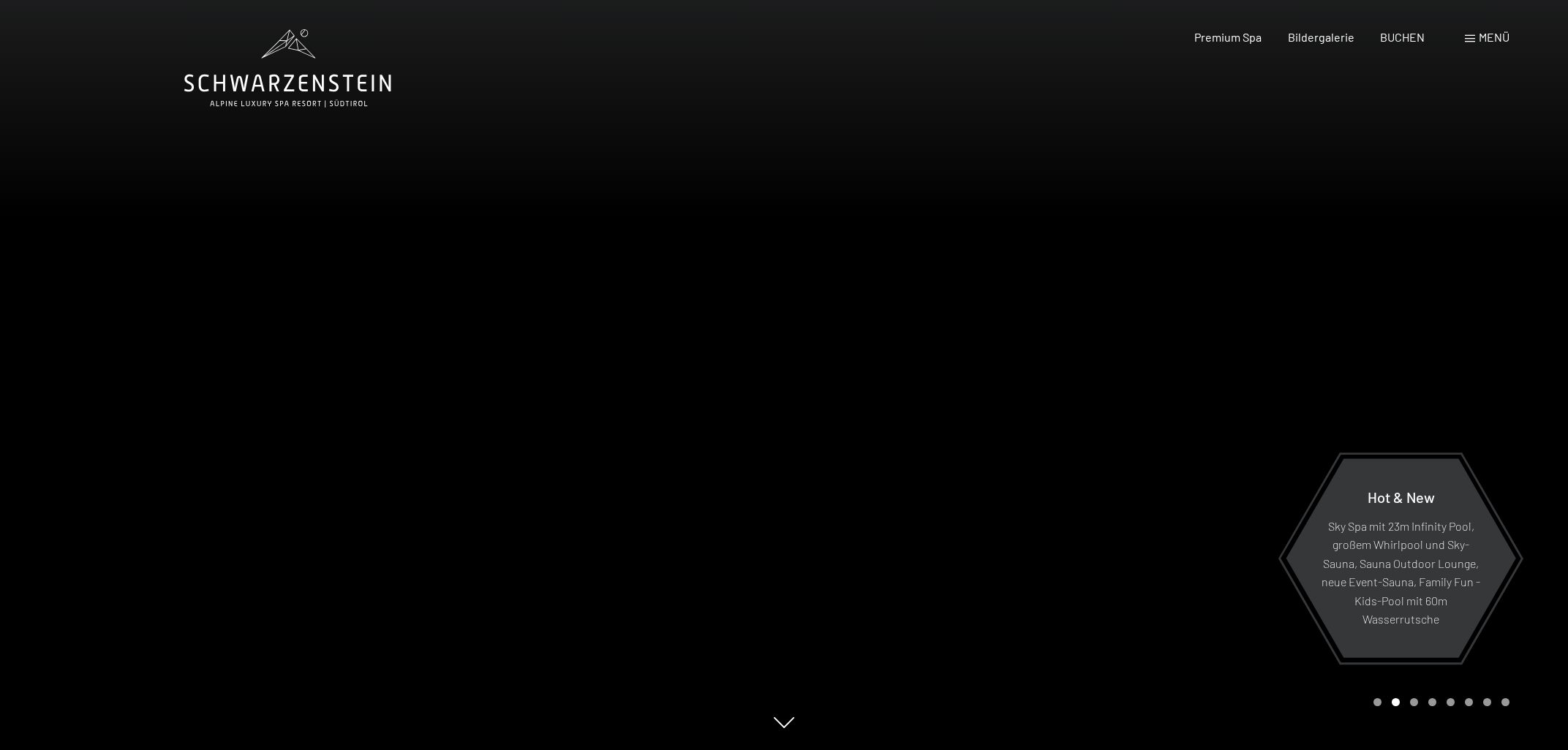
click at [1482, 353] on div at bounding box center [1175, 375] width 784 height 750
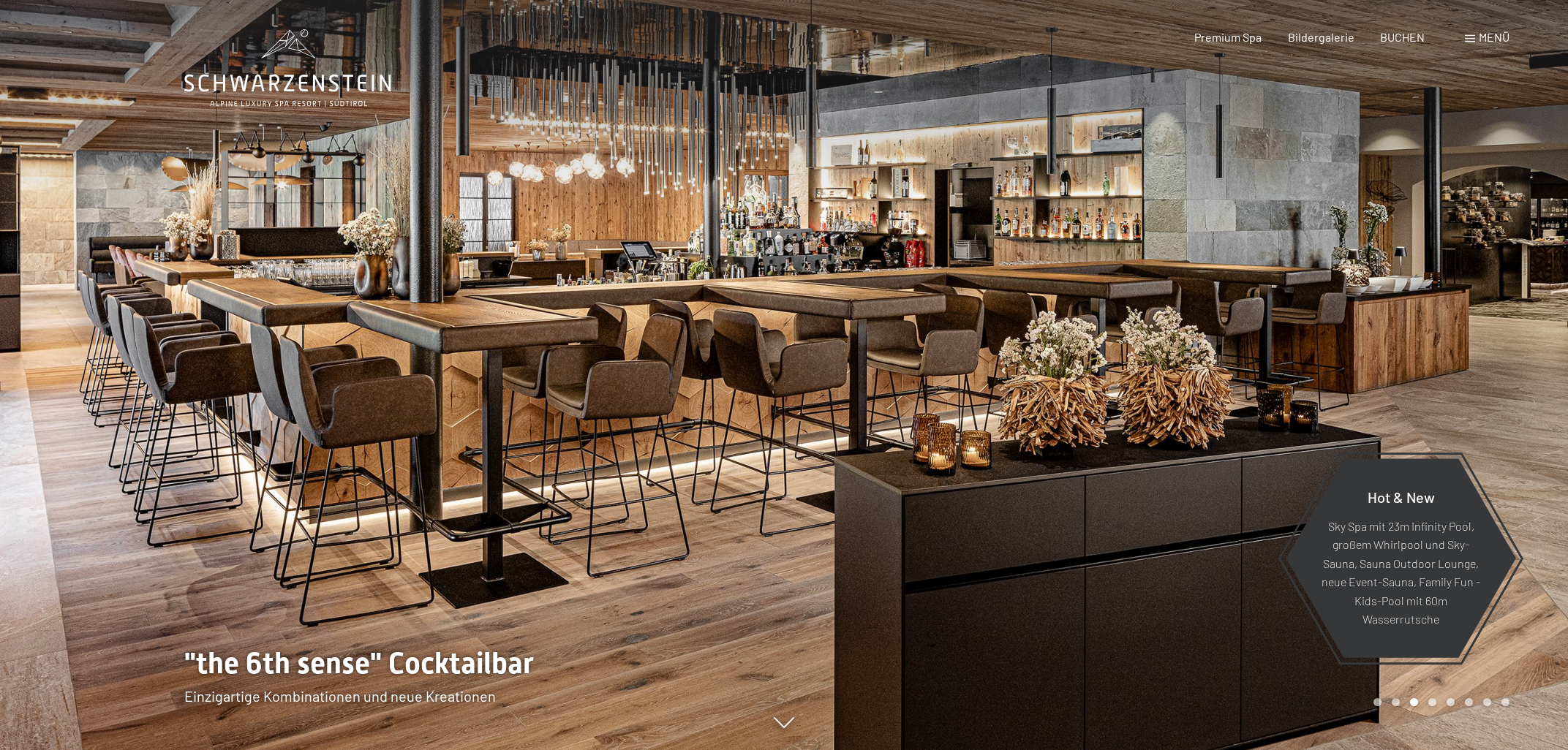
click at [1482, 353] on div at bounding box center [1175, 375] width 784 height 750
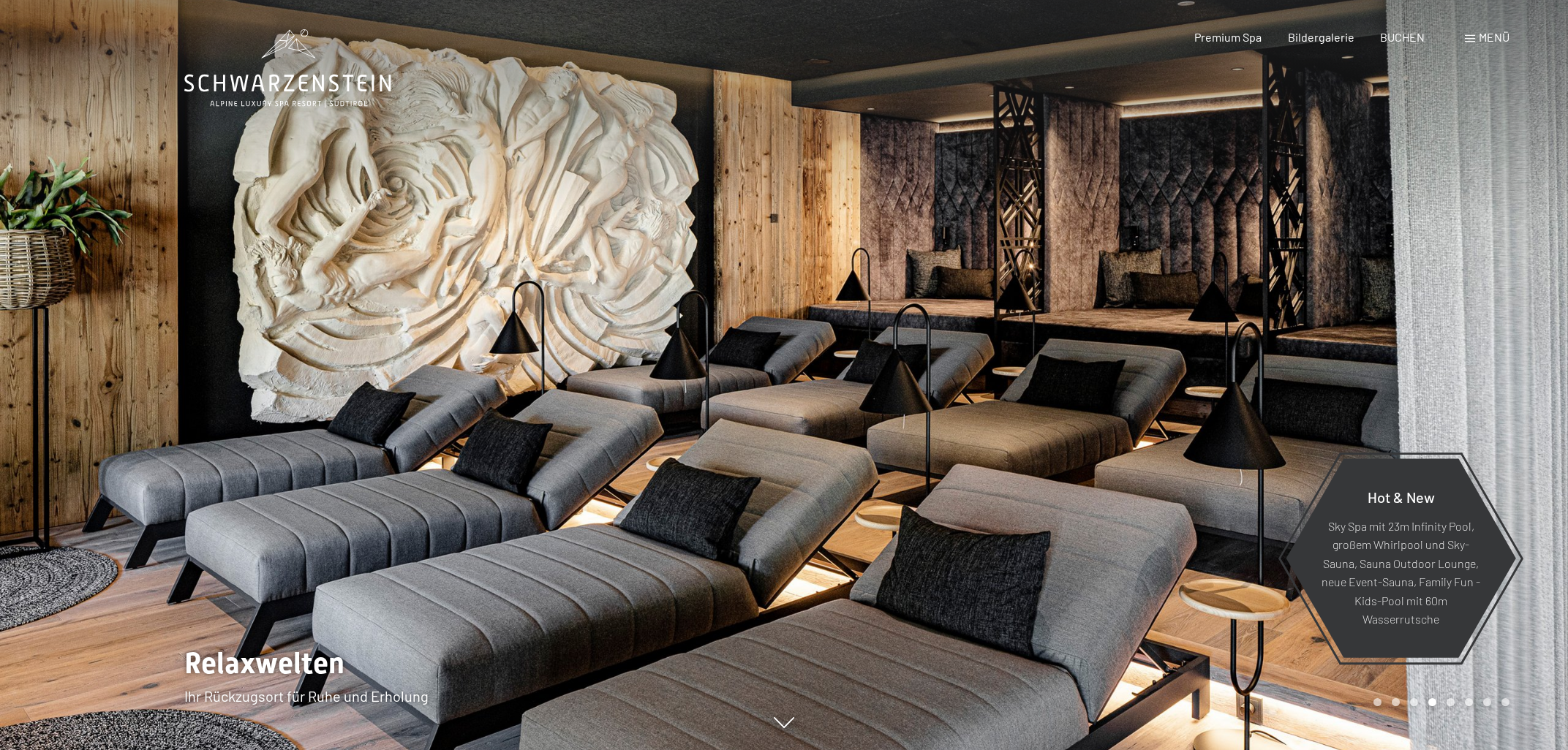
click at [1482, 353] on div at bounding box center [1175, 375] width 784 height 750
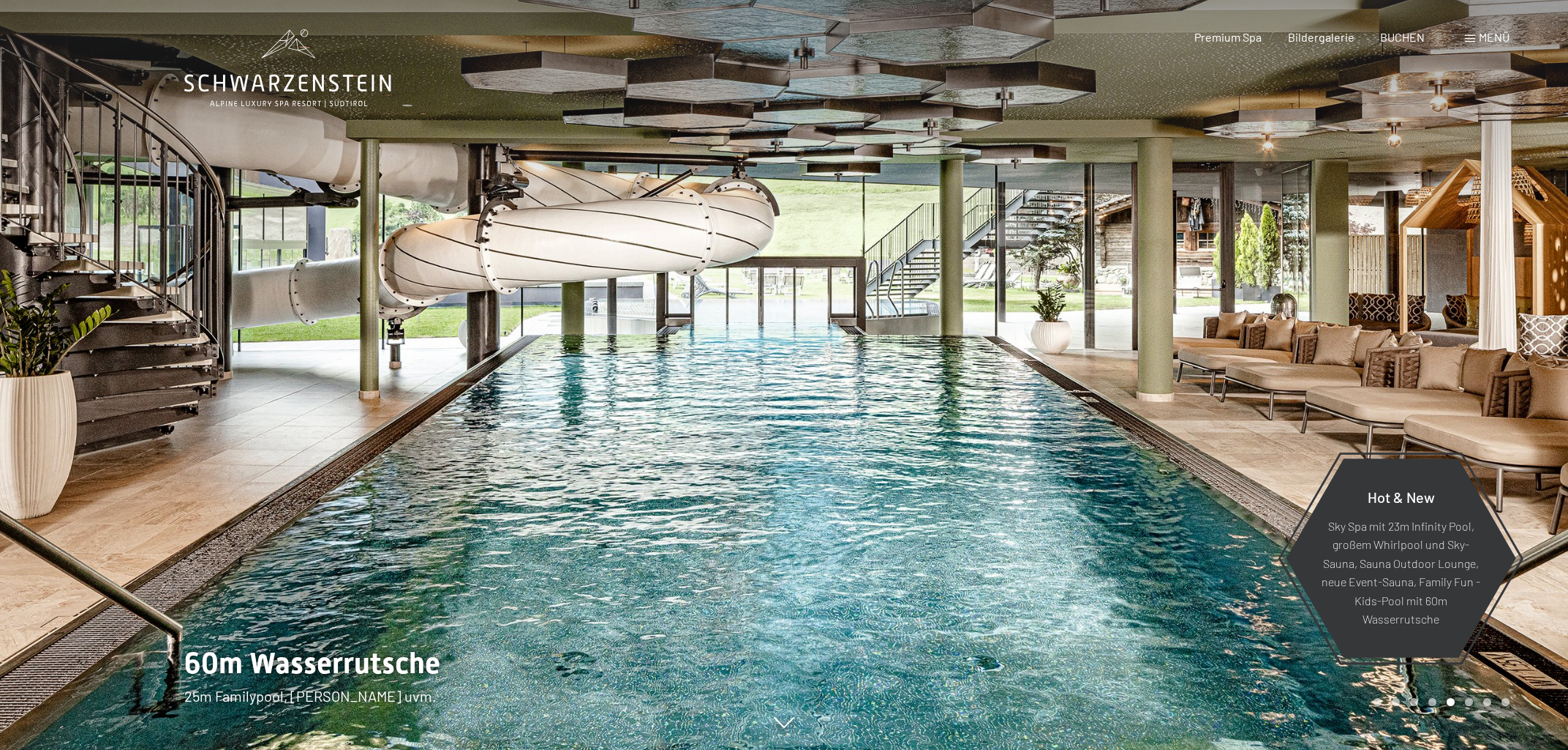
click at [1465, 288] on div at bounding box center [1175, 375] width 784 height 750
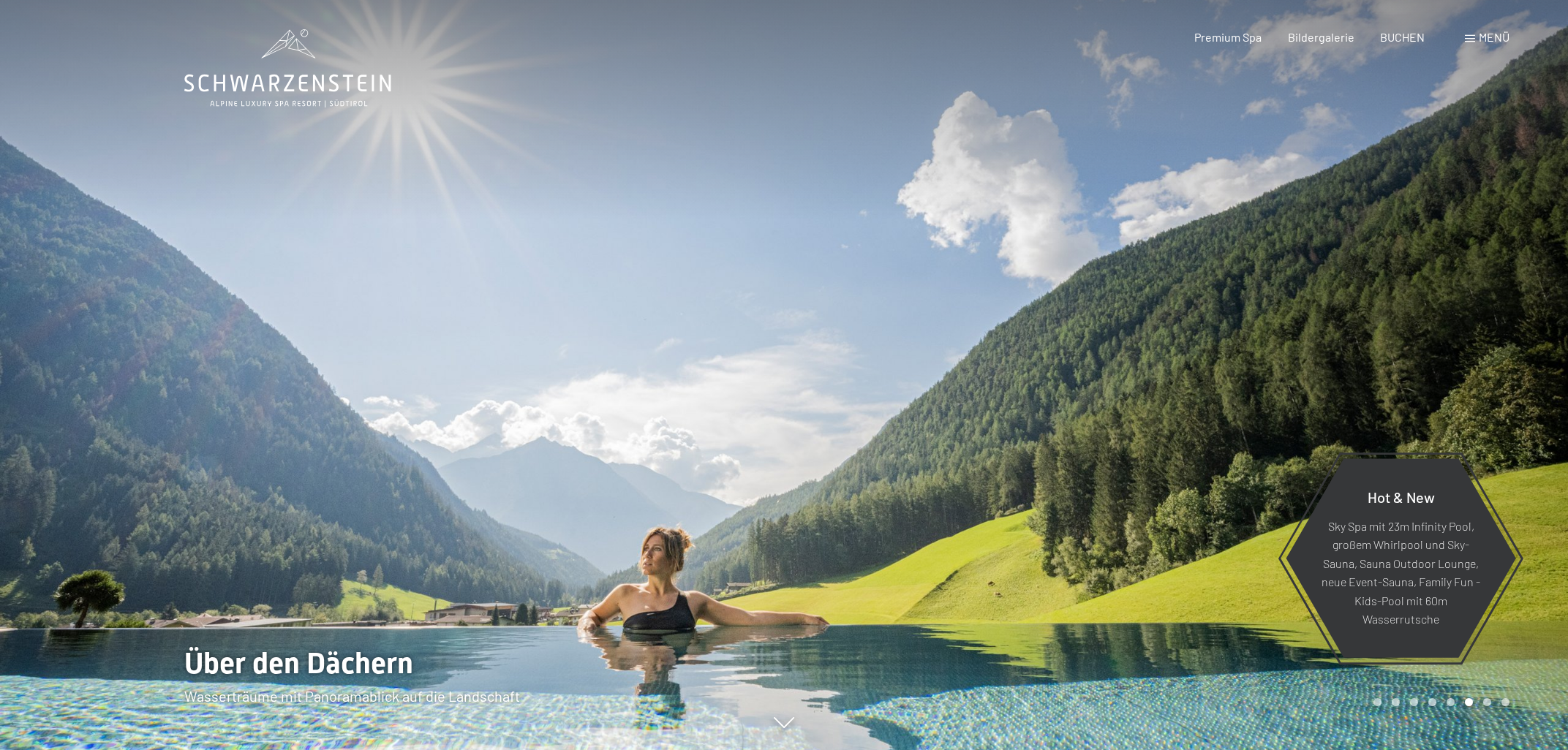
click at [1465, 288] on div at bounding box center [1175, 375] width 784 height 750
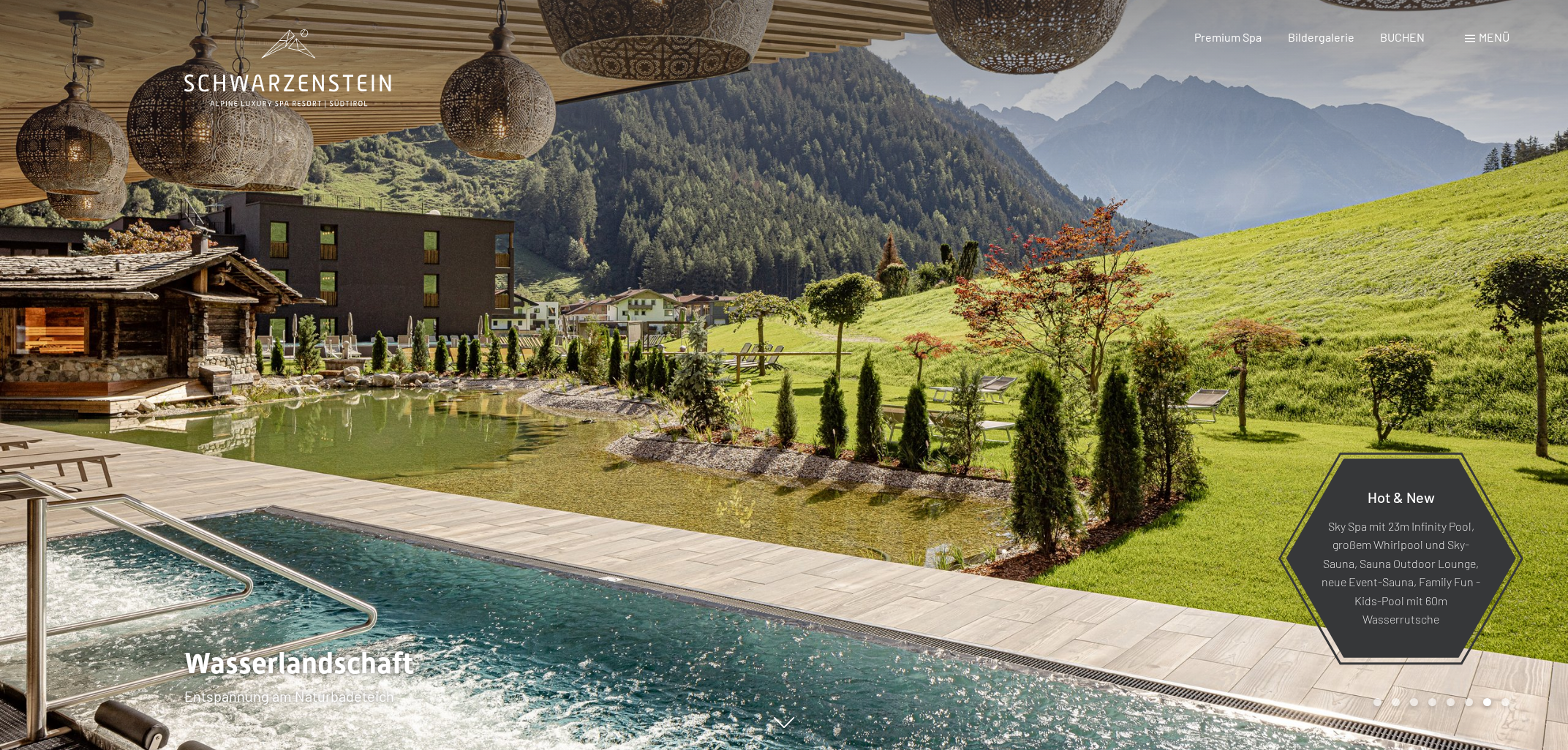
click at [1465, 288] on div at bounding box center [1175, 375] width 784 height 750
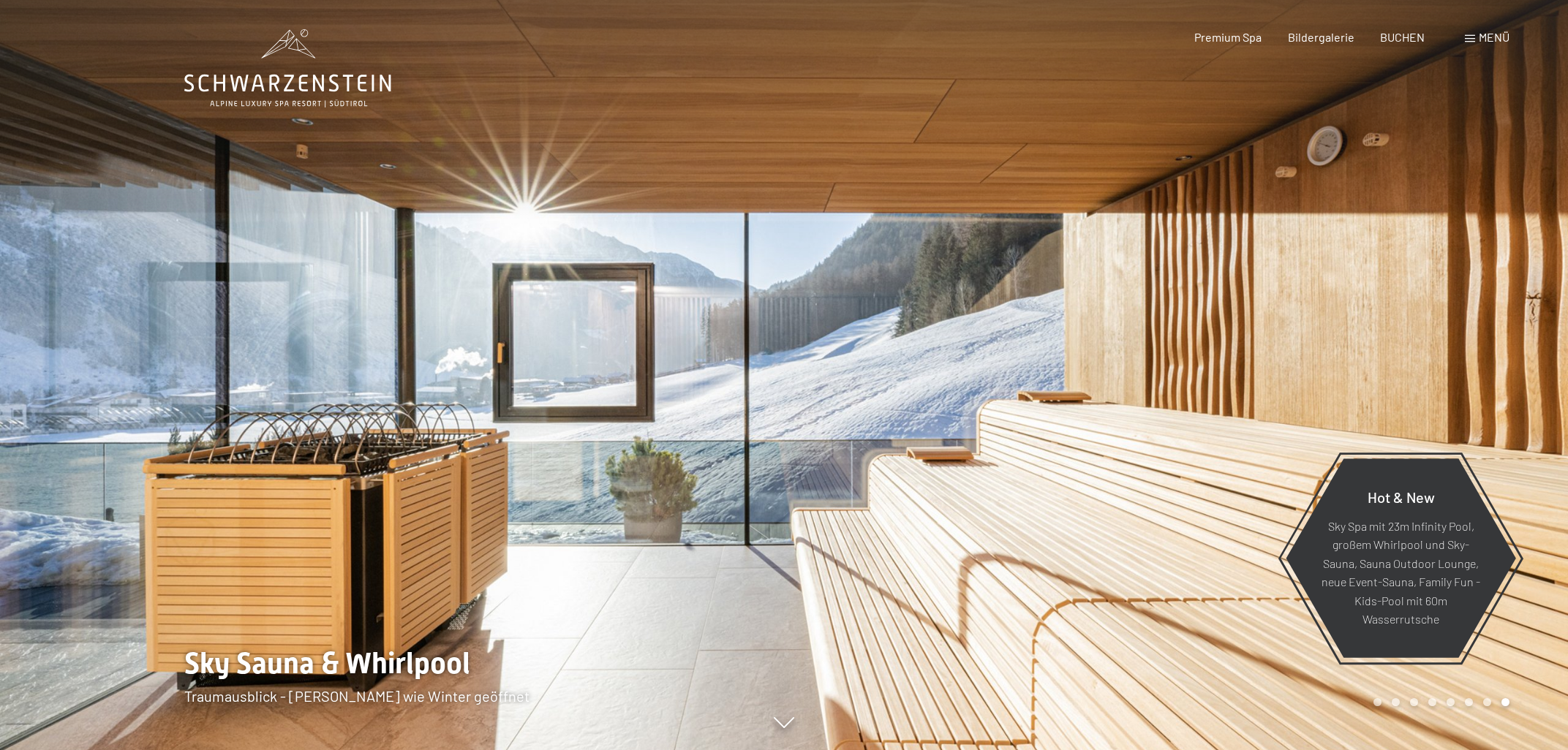
click at [1465, 288] on div at bounding box center [1175, 375] width 784 height 750
